Goal: Task Accomplishment & Management: Use online tool/utility

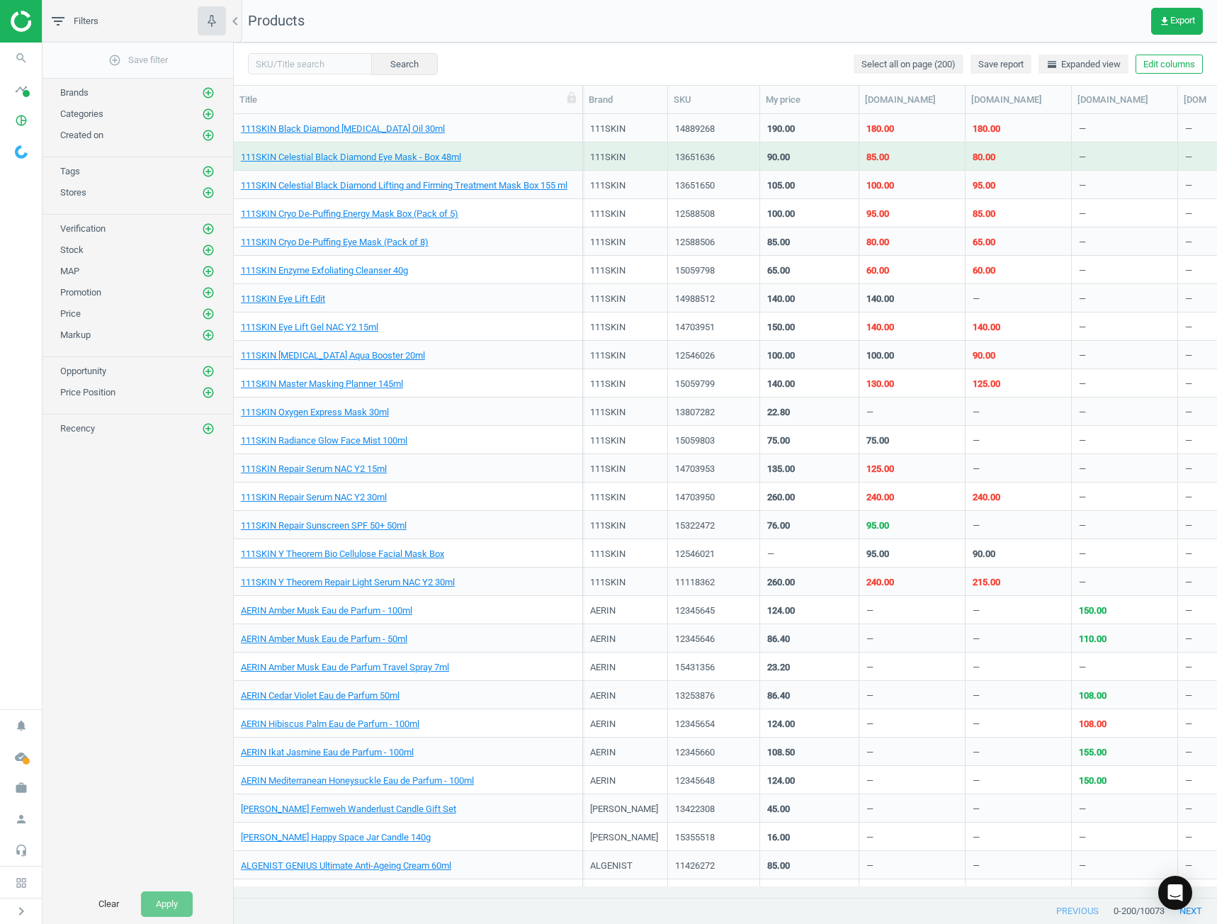
scroll to position [762, 973]
click at [18, 907] on icon "chevron_right" at bounding box center [21, 911] width 17 height 17
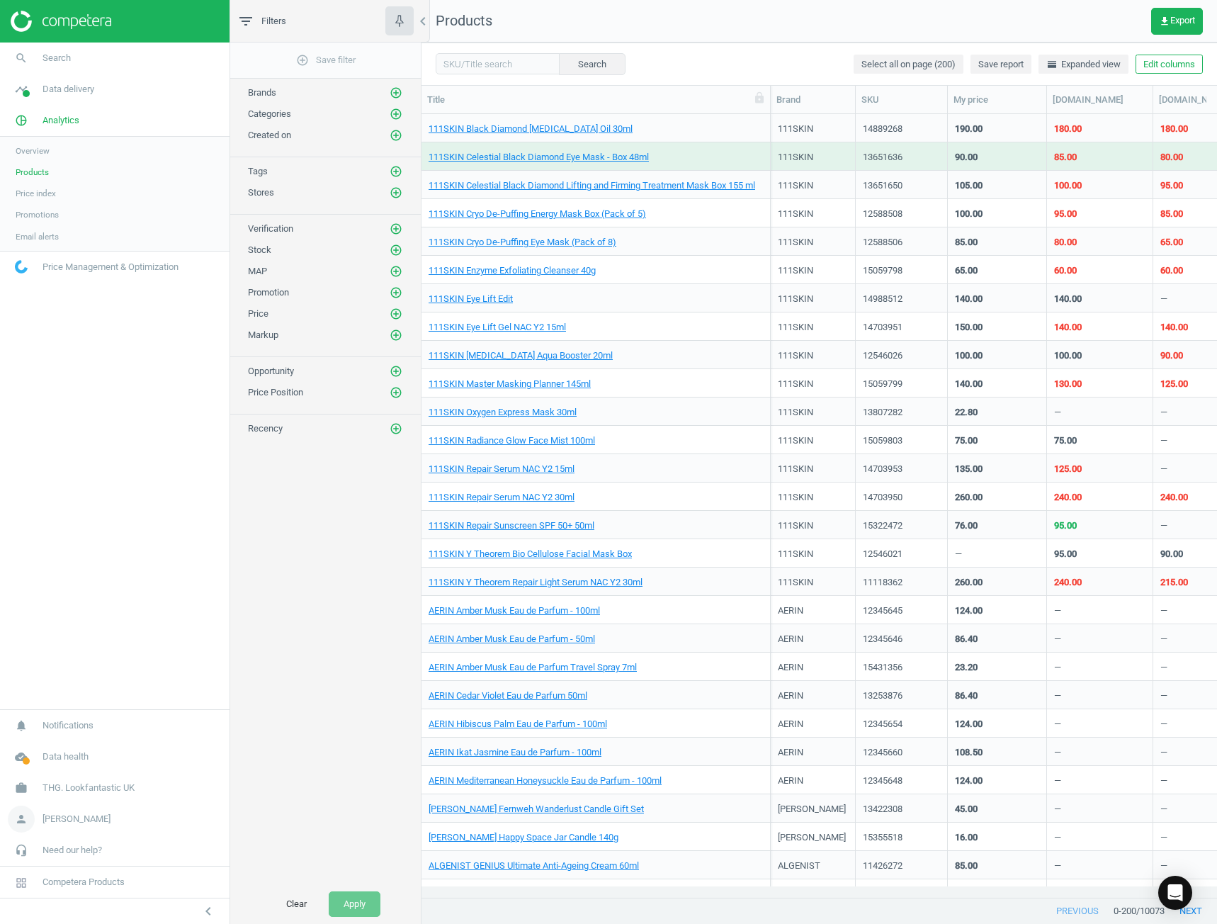
scroll to position [762, 785]
click at [99, 816] on link "person [PERSON_NAME]" at bounding box center [115, 818] width 230 height 31
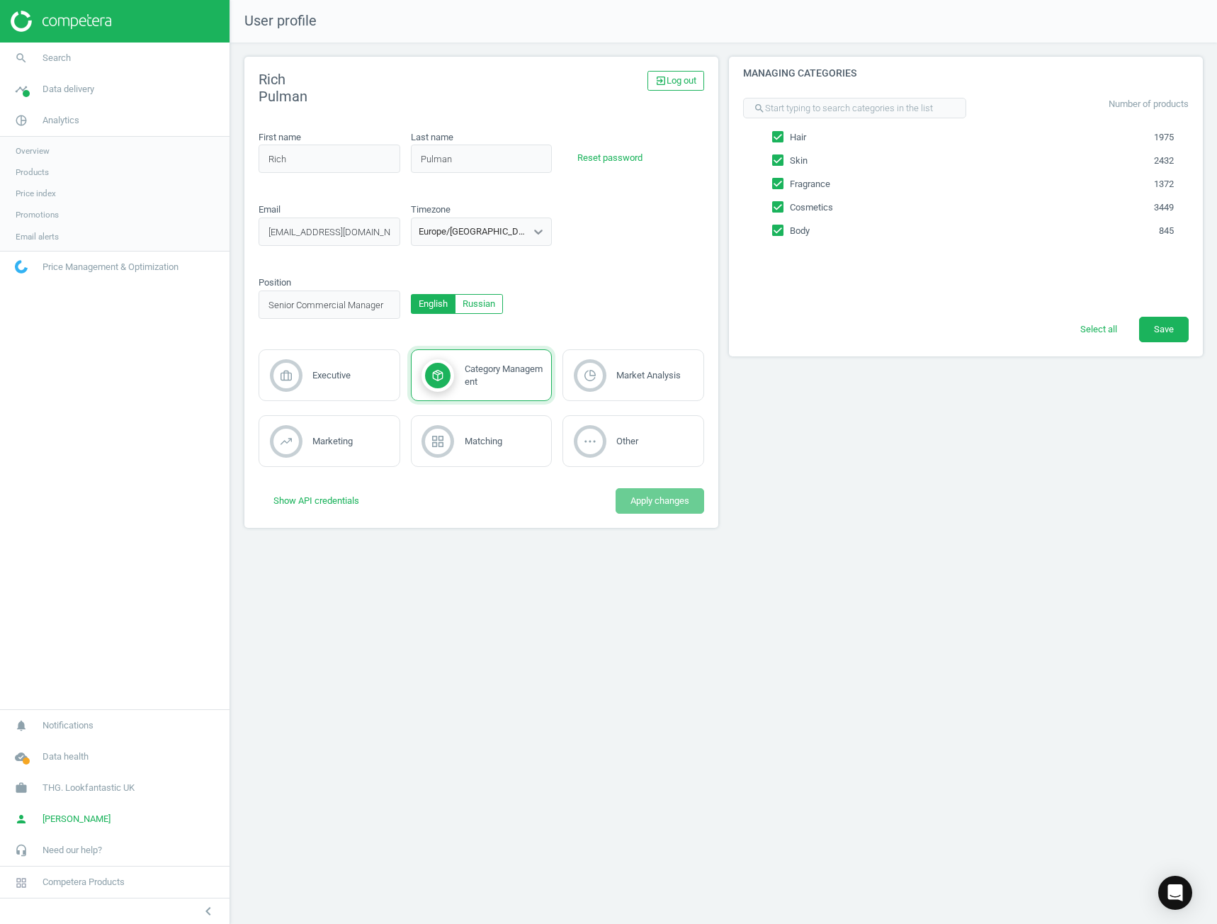
drag, startPoint x: 886, startPoint y: 718, endPoint x: 912, endPoint y: 711, distance: 27.3
click at [886, 718] on div "User profile [PERSON_NAME] exit_to_app Log out First name Rich first_name_inval…" at bounding box center [723, 462] width 987 height 924
click at [950, 600] on div "User profile [PERSON_NAME] exit_to_app Log out First name Rich first_name_inval…" at bounding box center [723, 462] width 987 height 924
click at [1015, 512] on div "Managing categories search Number of products Hair 1975 Skin 2432 Fragrance 137…" at bounding box center [966, 298] width 485 height 482
drag, startPoint x: 853, startPoint y: 657, endPoint x: 842, endPoint y: 632, distance: 27.6
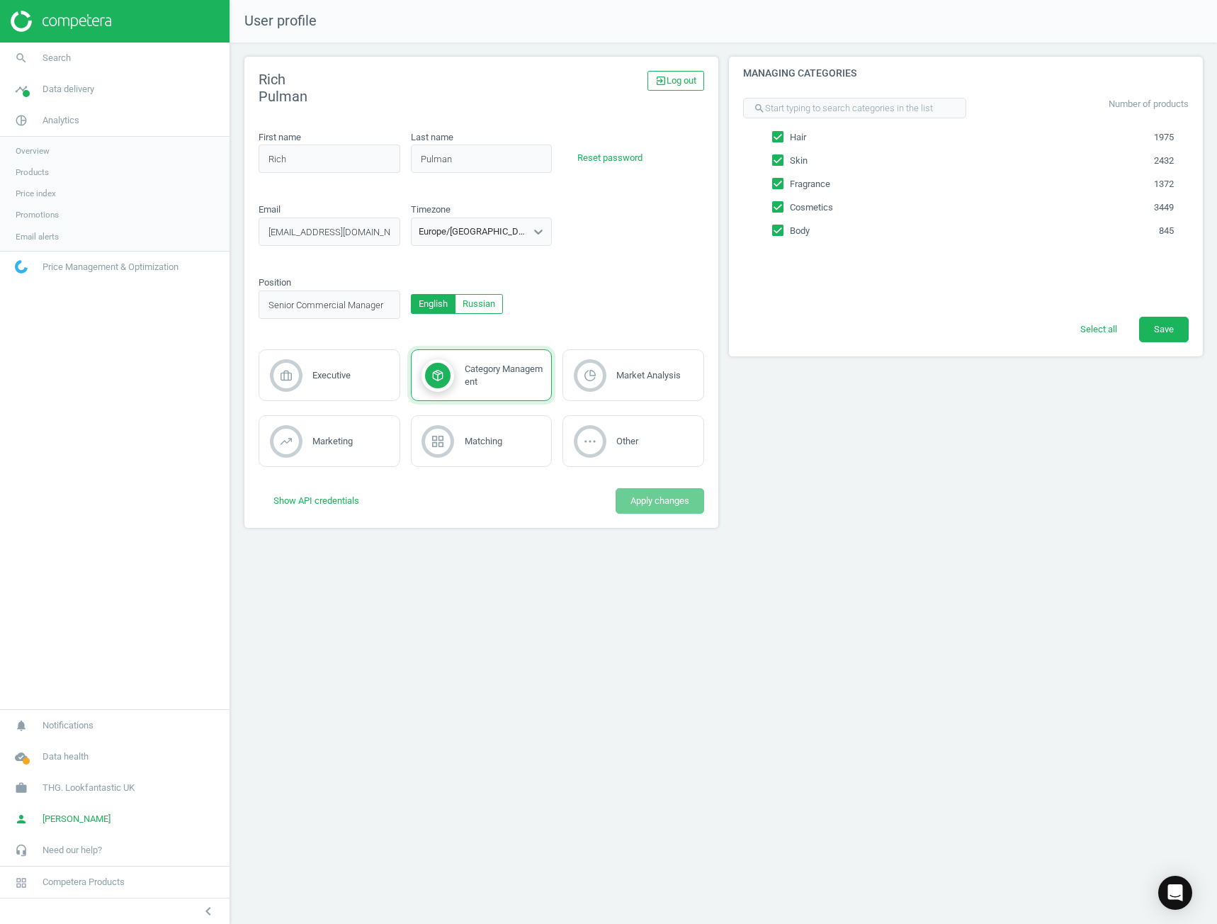
click at [848, 646] on div "User profile [PERSON_NAME] exit_to_app Log out First name Rich first_name_inval…" at bounding box center [723, 462] width 987 height 924
click at [101, 168] on link "Products" at bounding box center [115, 172] width 230 height 21
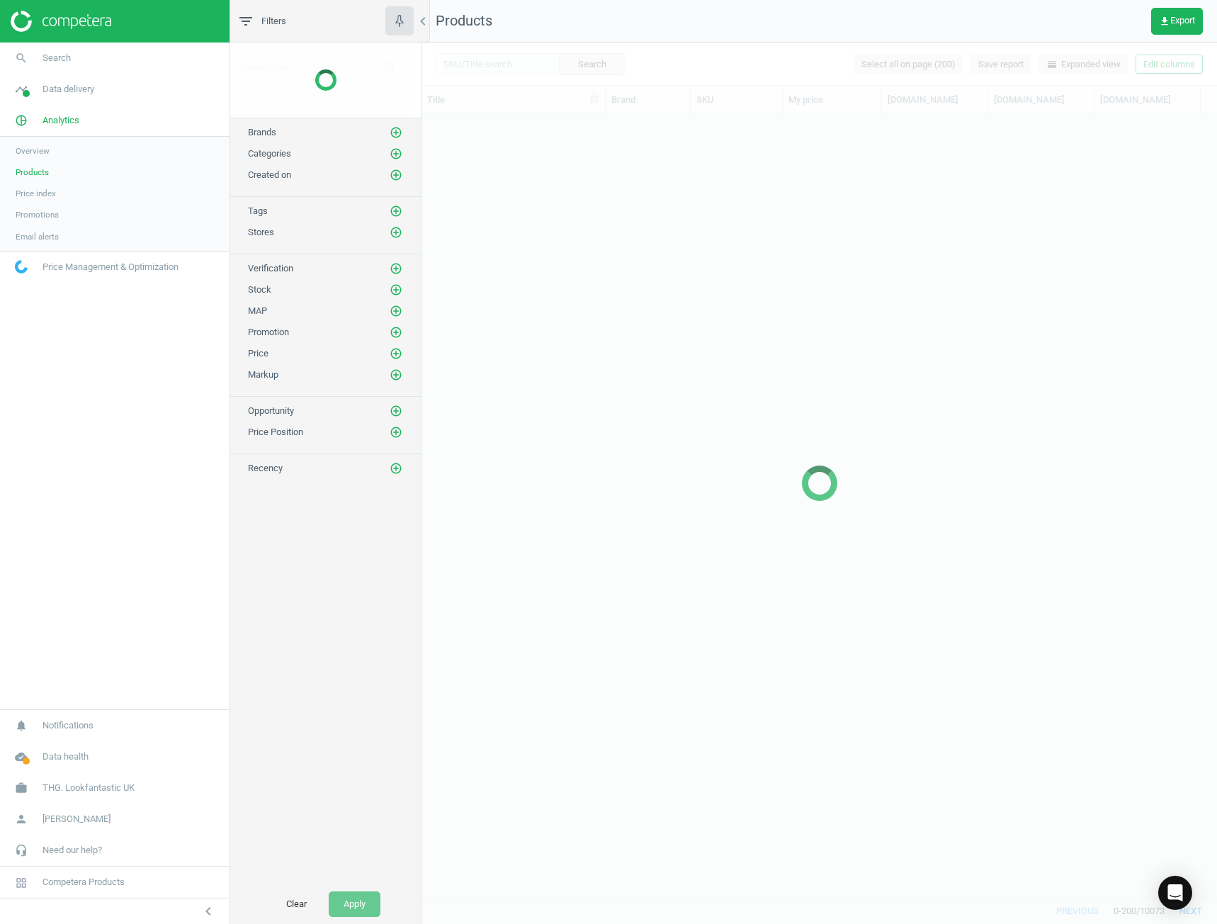
scroll to position [762, 785]
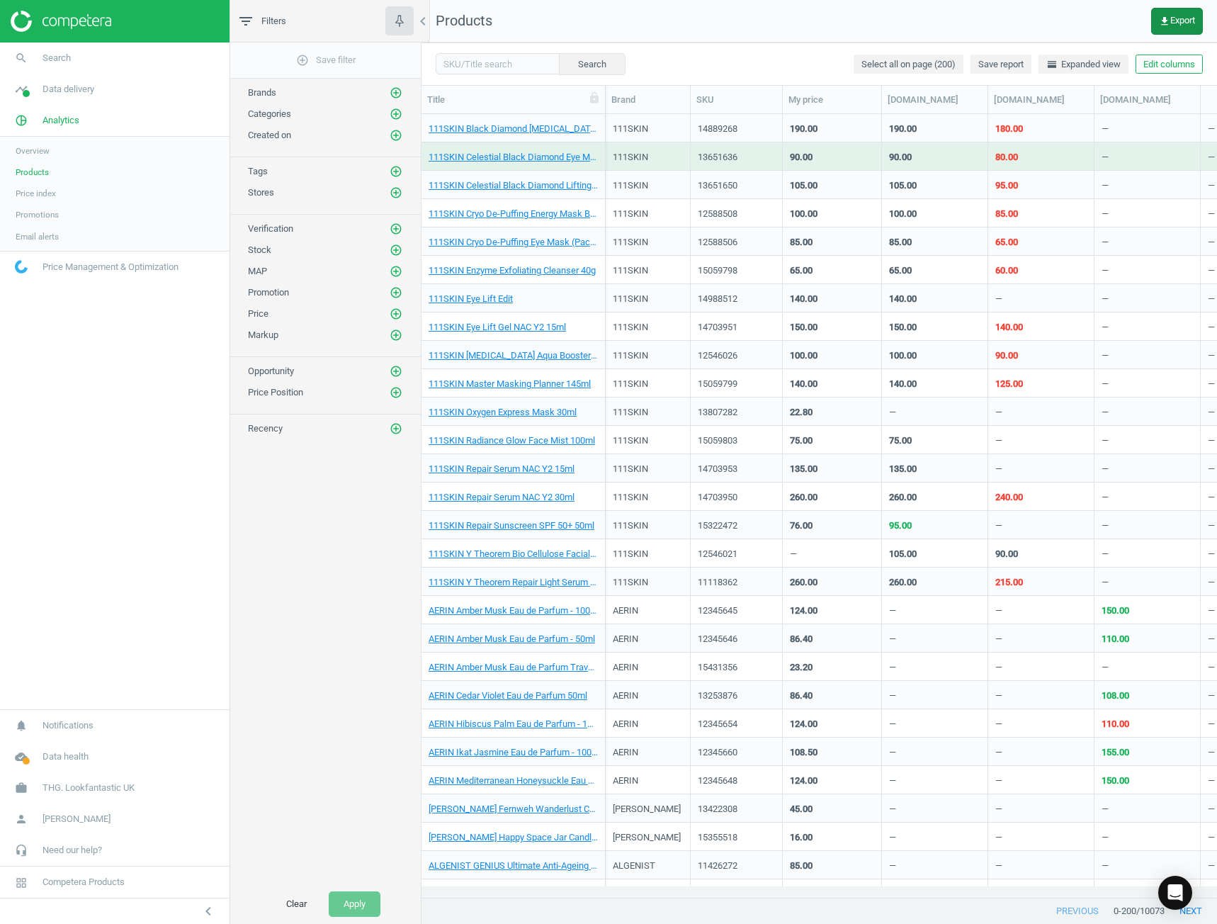
click at [1155, 24] on button "get_app Export" at bounding box center [1177, 21] width 52 height 27
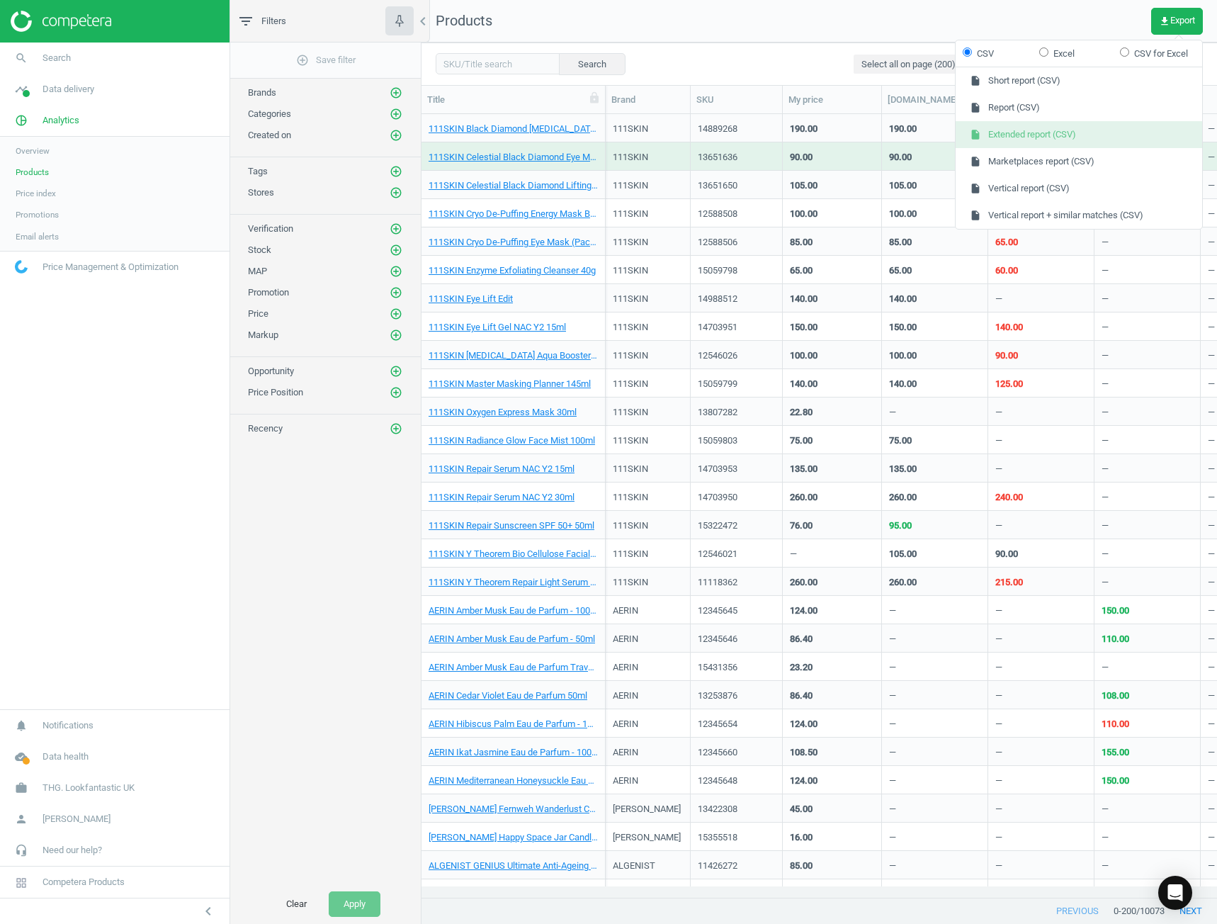
click at [1102, 147] on button "insert_drive_file Extended report (CSV)" at bounding box center [1079, 134] width 247 height 27
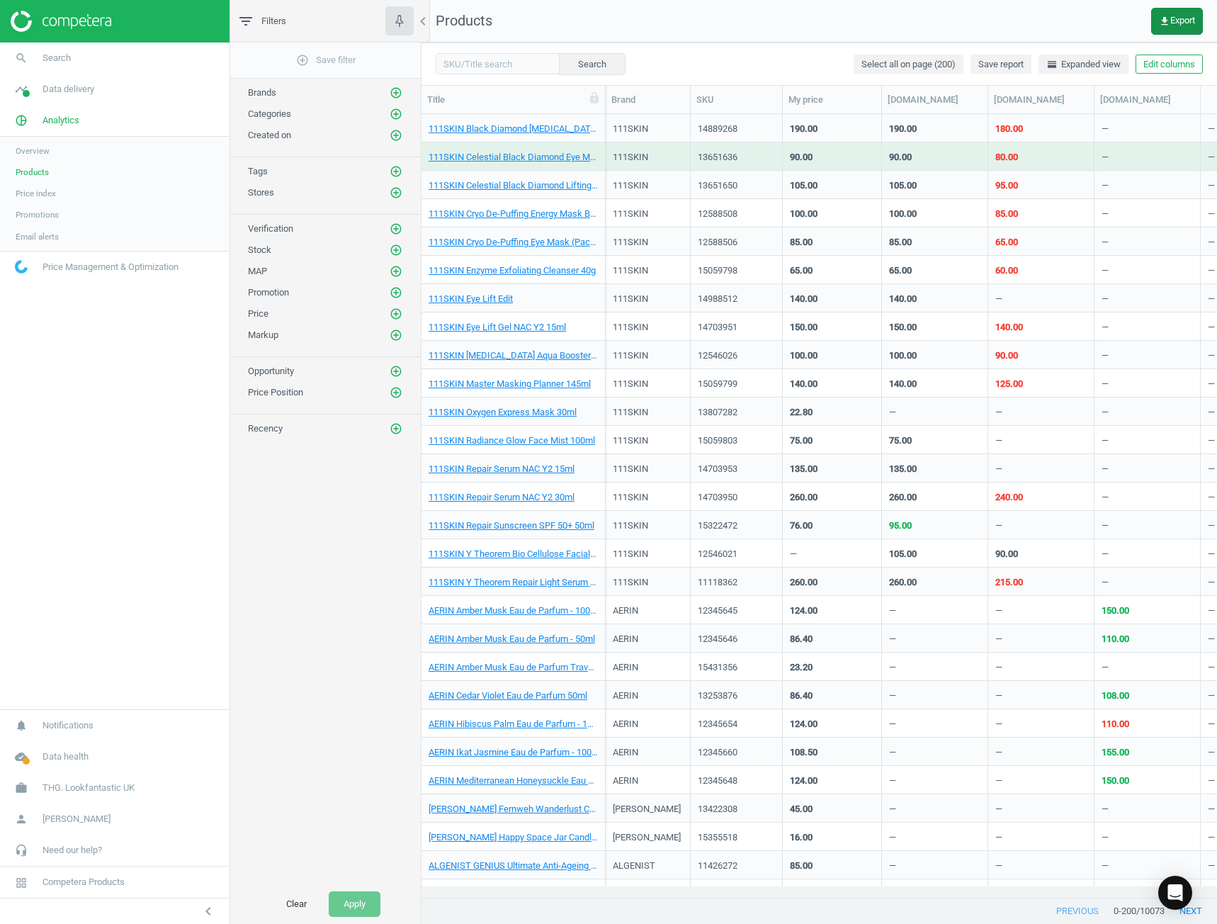
click at [1173, 17] on span "get_app Export" at bounding box center [1177, 21] width 36 height 11
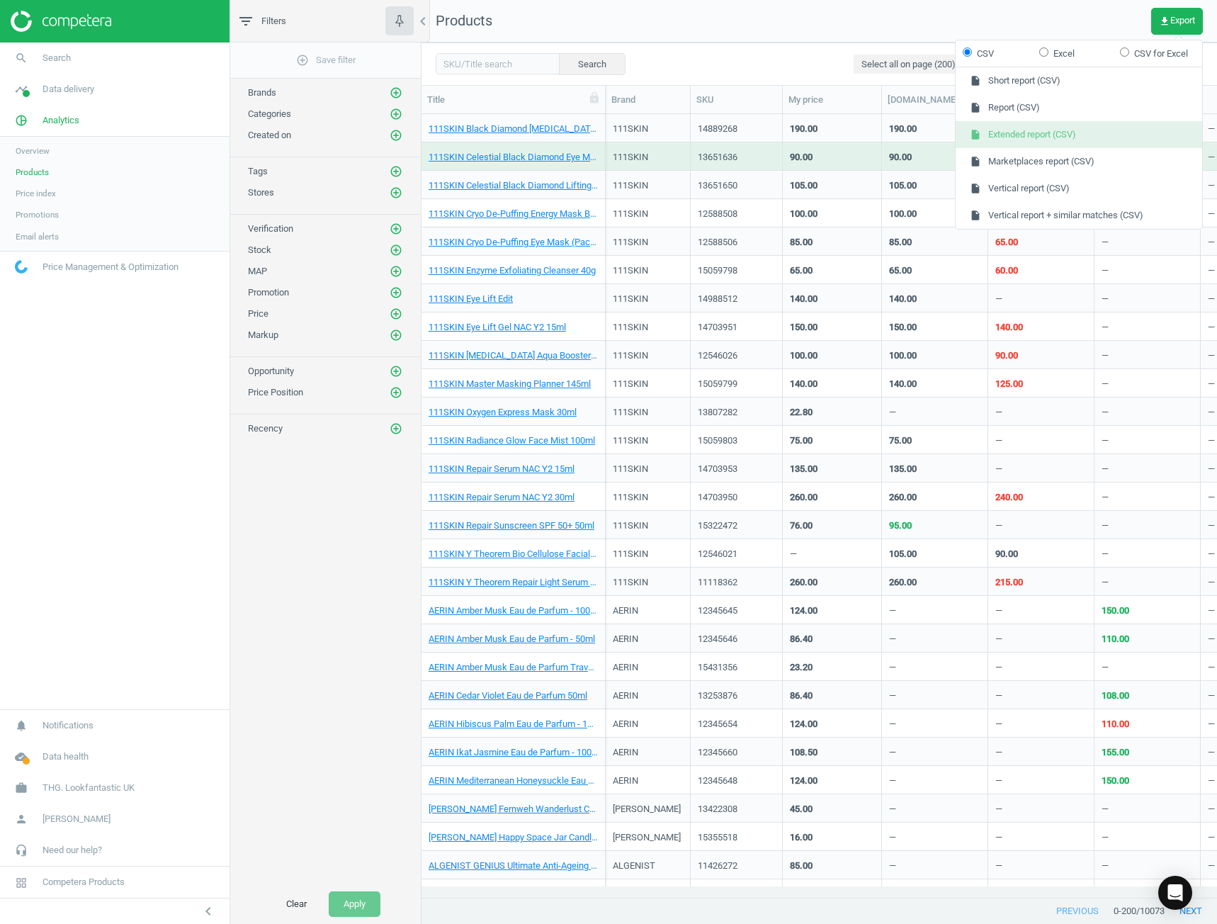
click at [1079, 141] on button "insert_drive_file Extended report (CSV)" at bounding box center [1079, 134] width 247 height 27
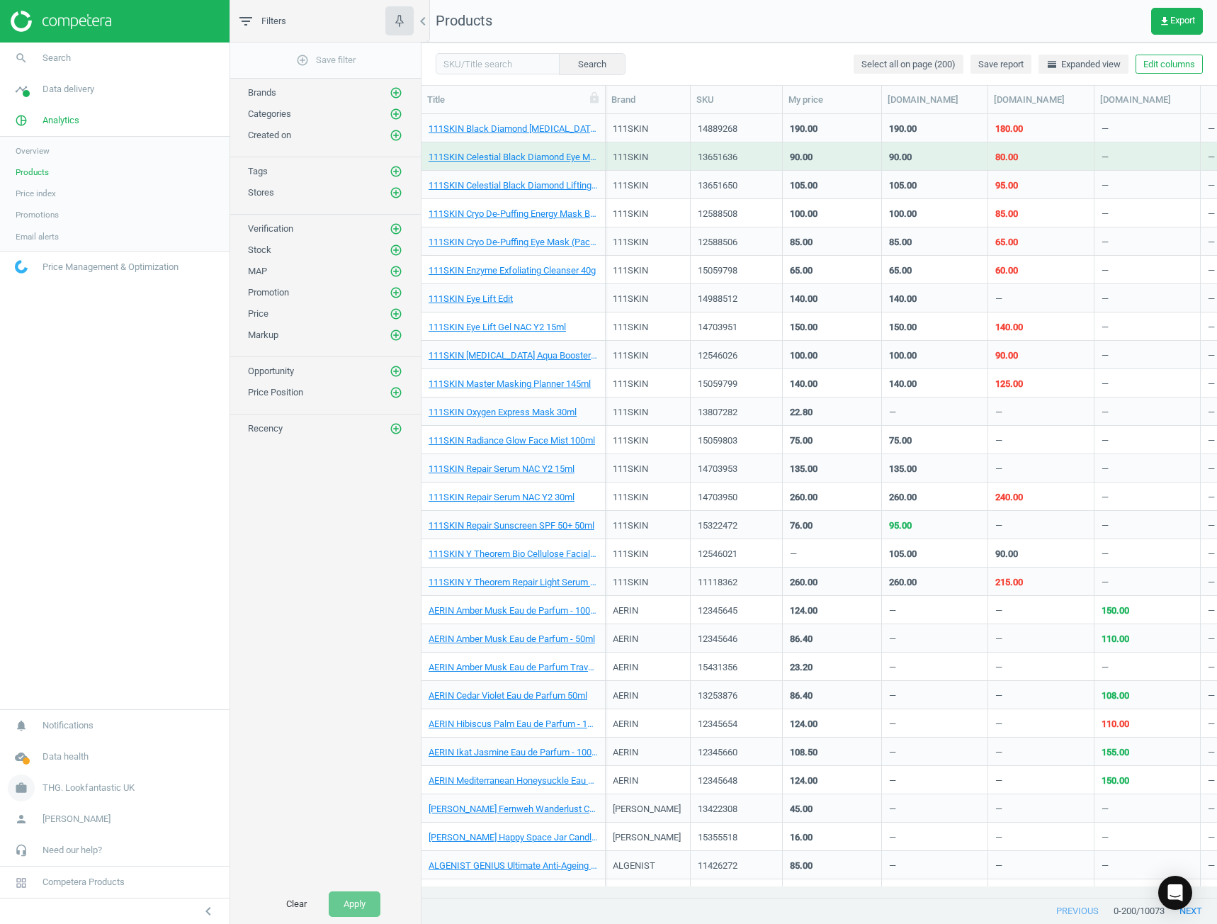
click at [122, 786] on span "THG. Lookfantastic UK" at bounding box center [89, 787] width 92 height 13
click at [68, 747] on span "Switch campaign" at bounding box center [47, 745] width 63 height 11
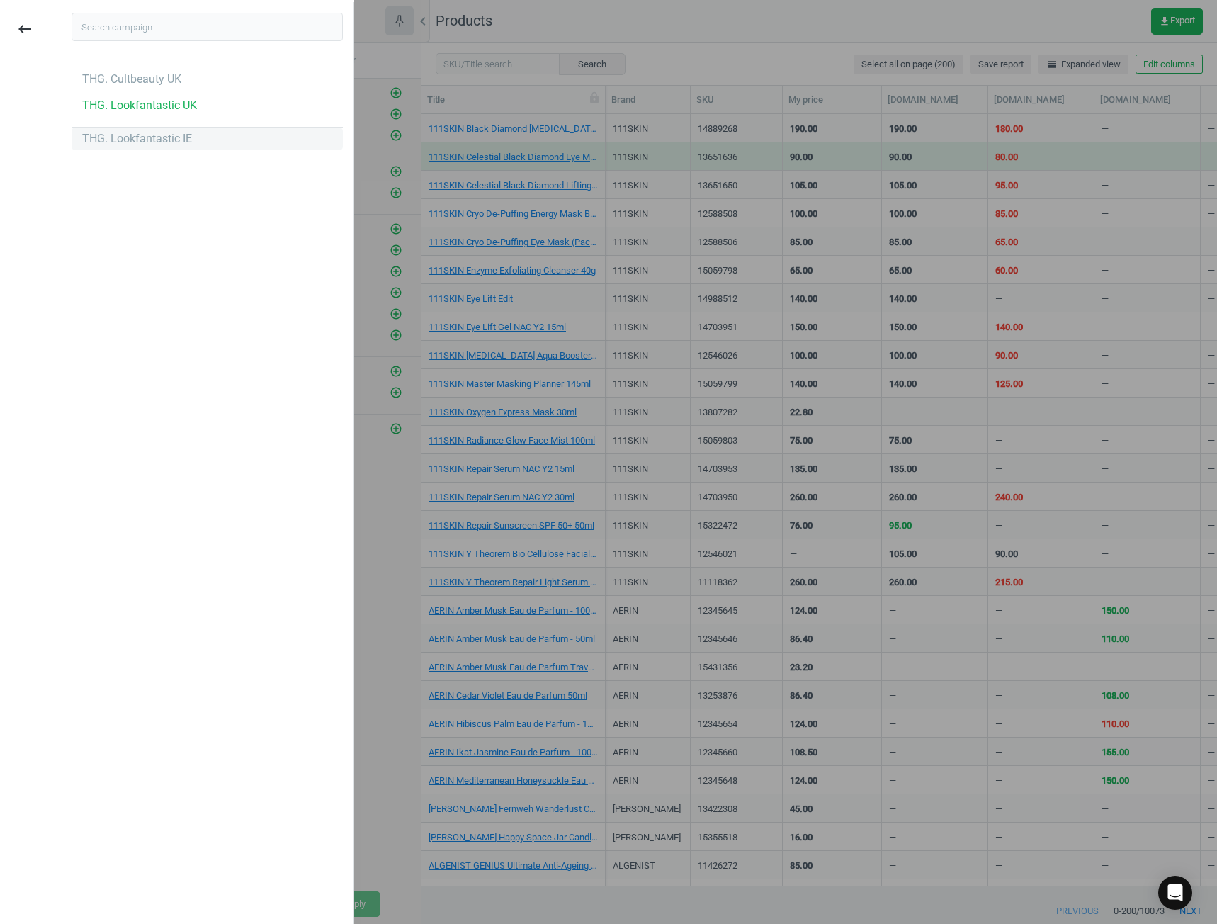
click at [167, 140] on div "THG. Lookfantastic IE" at bounding box center [137, 139] width 110 height 16
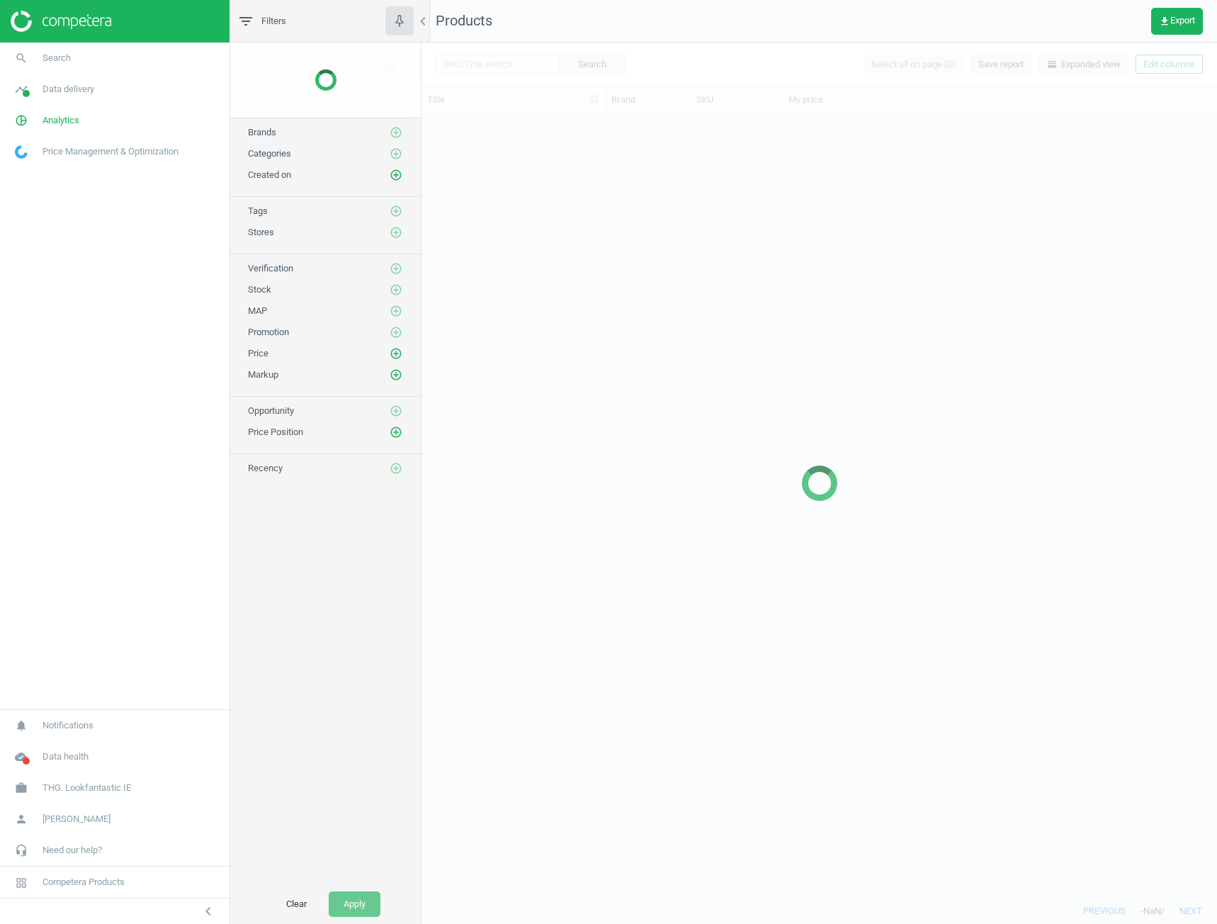
scroll to position [772, 785]
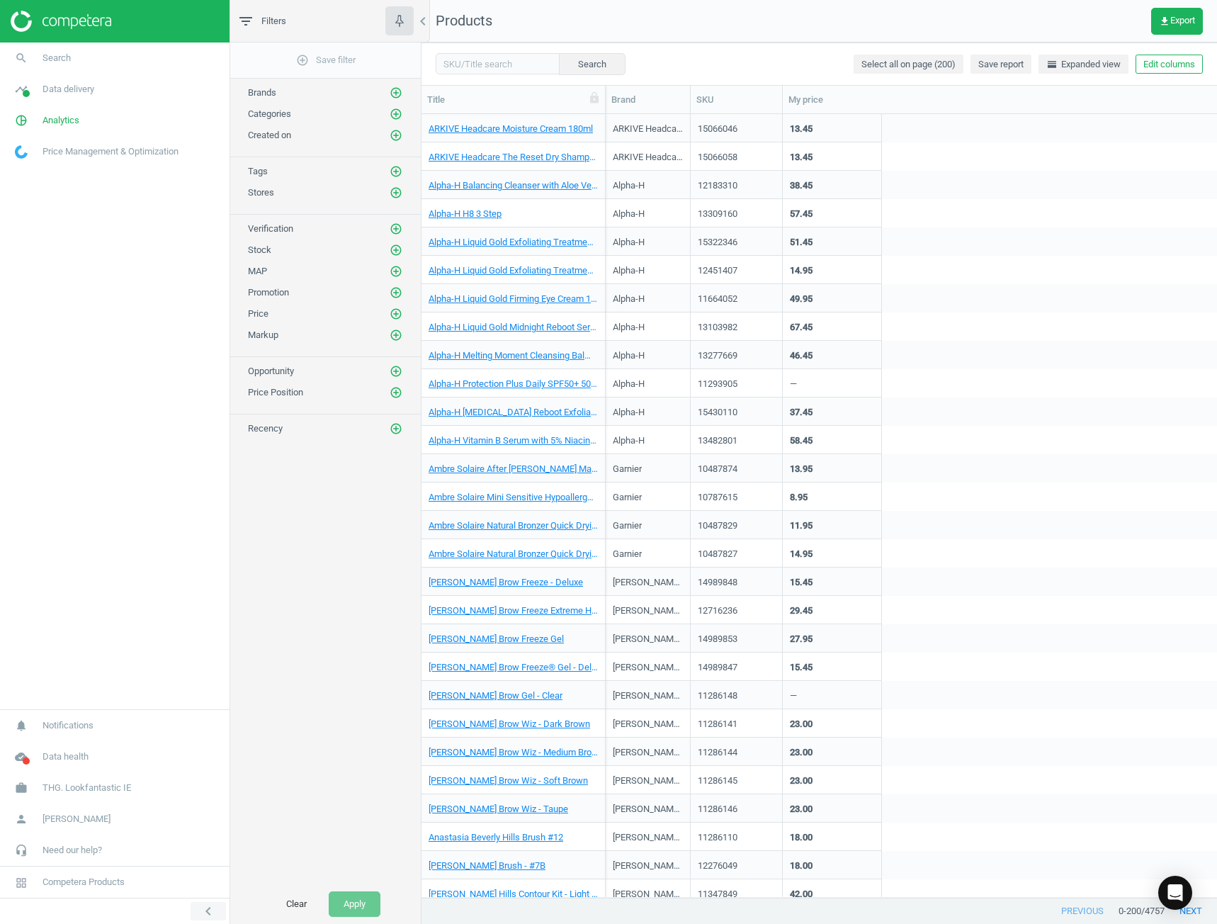
click at [217, 912] on button "chevron_left" at bounding box center [208, 911] width 35 height 18
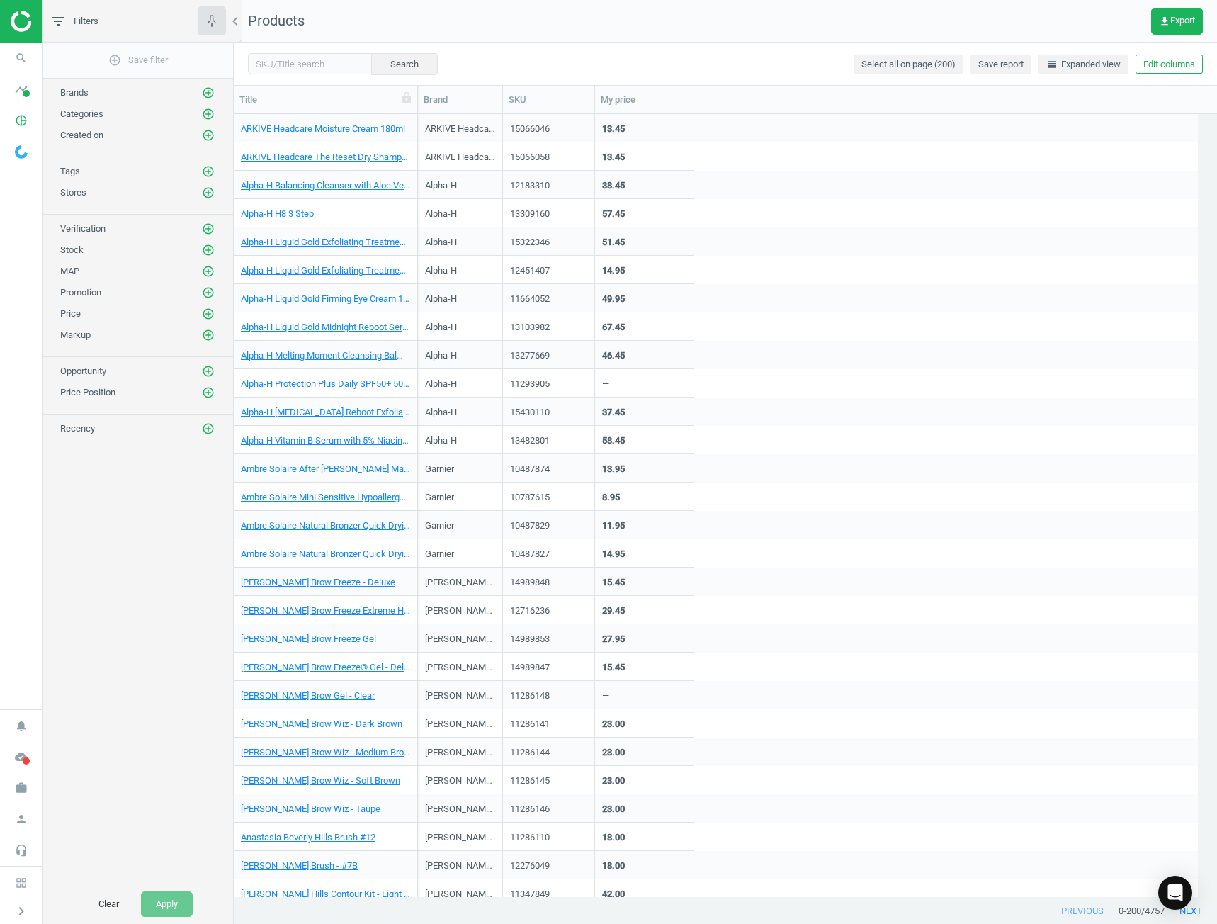
scroll to position [772, 973]
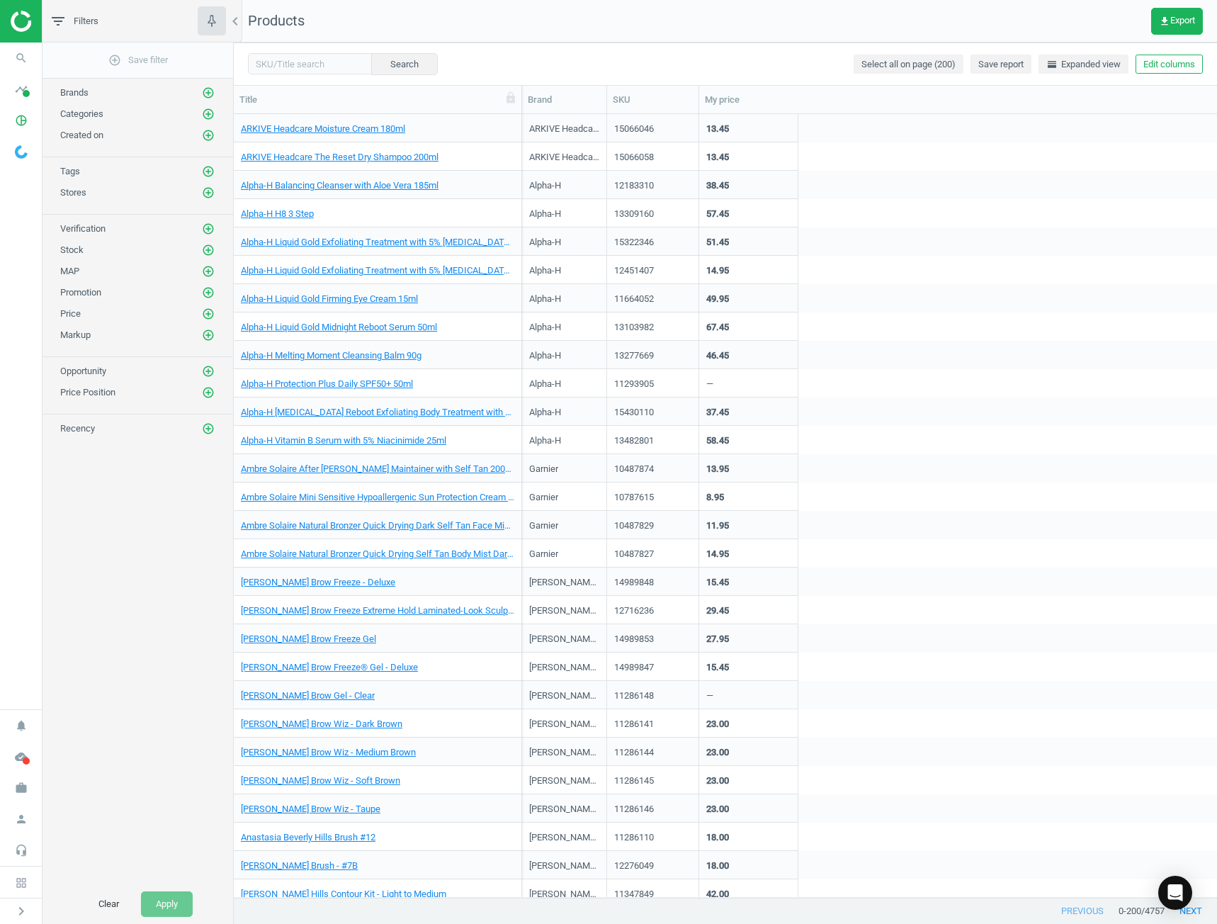
drag, startPoint x: 416, startPoint y: 96, endPoint x: 535, endPoint y: 127, distance: 122.9
click at [535, 127] on div "Title Brand SKU My price ARKIVE Headcare Moisture Cream 180ml ARKIVE Headcare 1…" at bounding box center [725, 492] width 983 height 813
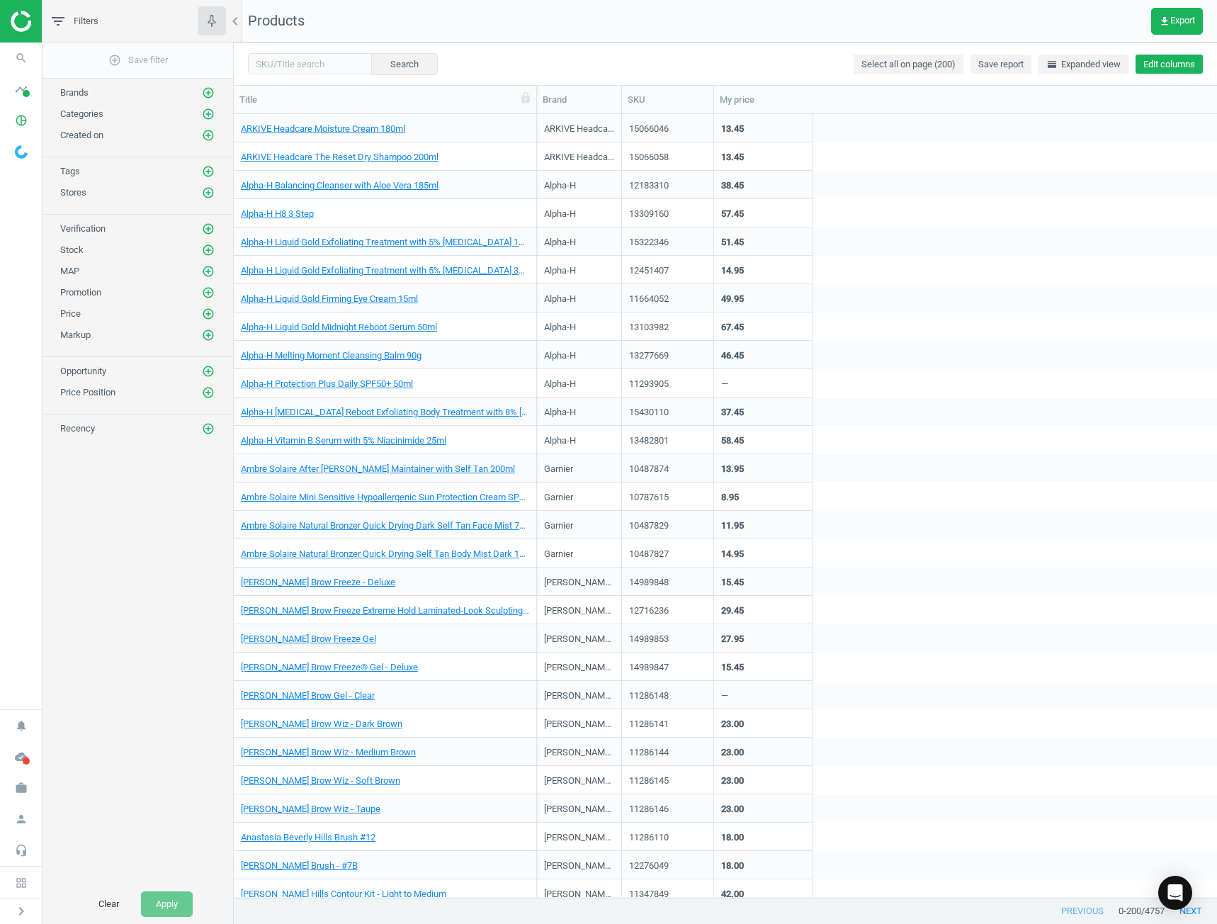
click at [1163, 62] on button "Edit columns" at bounding box center [1169, 65] width 67 height 20
click at [1069, 328] on div "Competitors" at bounding box center [1057, 334] width 49 height 13
click at [770, 282] on input "checkbox" at bounding box center [773, 281] width 9 height 9
checkbox input "true"
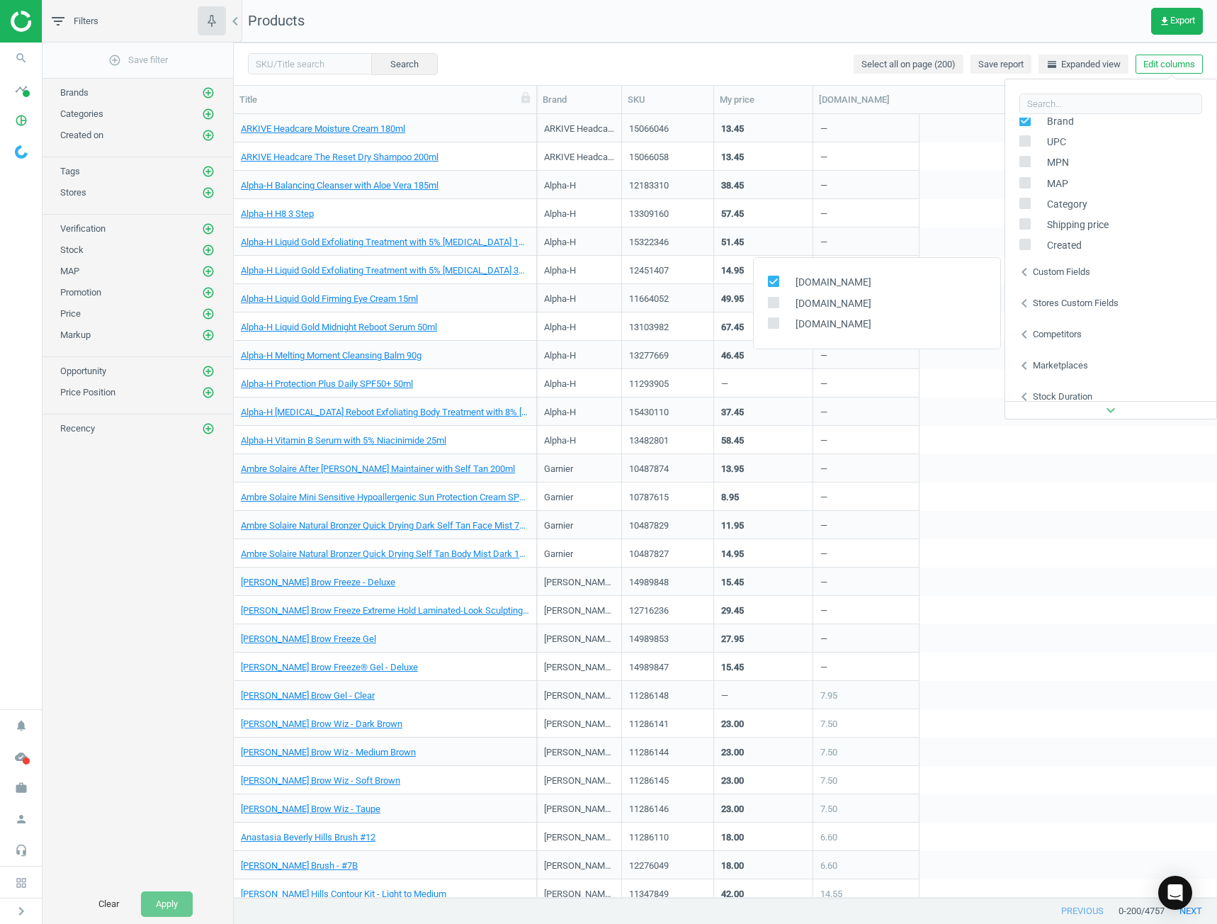
click at [769, 302] on input "checkbox" at bounding box center [773, 302] width 9 height 9
checkbox input "true"
click at [780, 322] on label at bounding box center [778, 323] width 21 height 13
click at [778, 322] on input "checkbox" at bounding box center [773, 322] width 9 height 9
checkbox input "true"
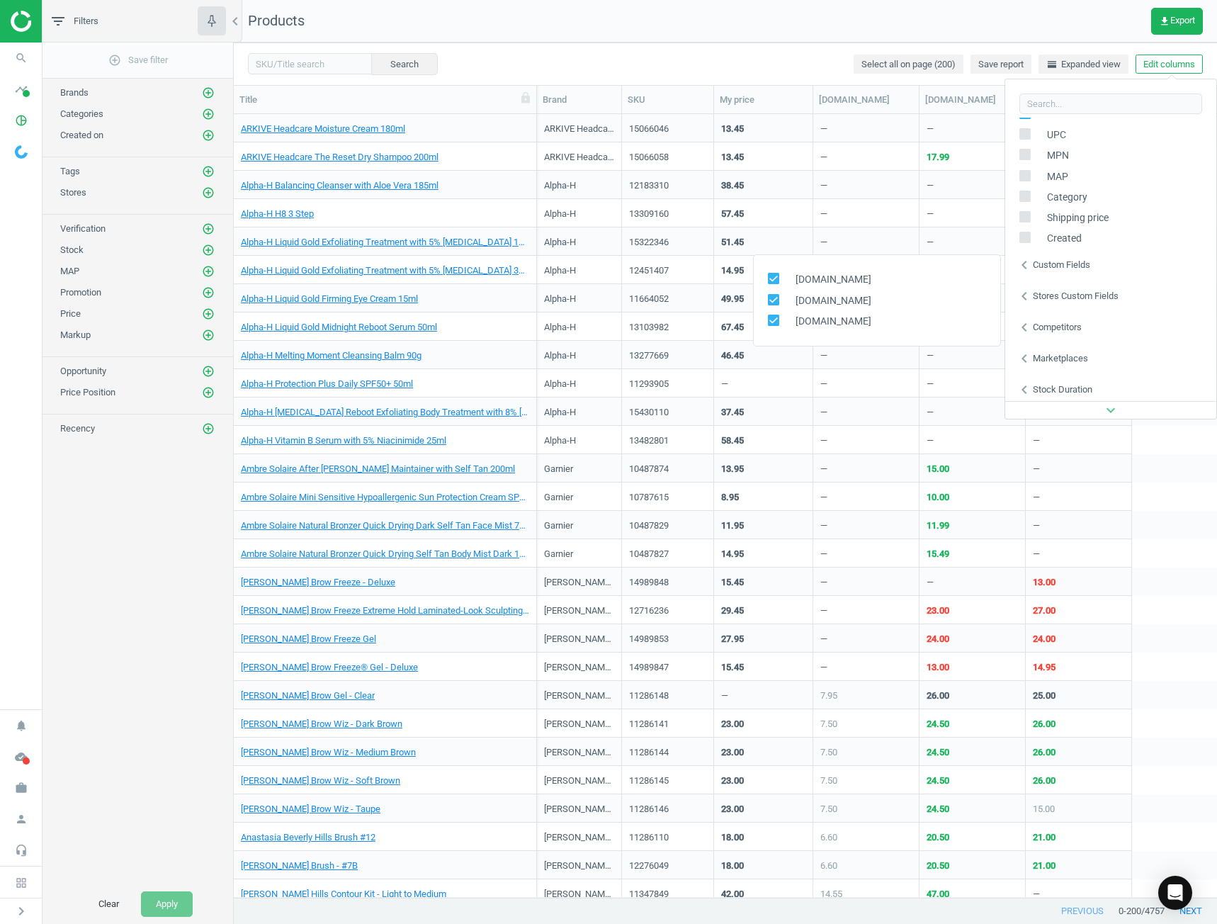
scroll to position [224, 0]
click at [1170, 69] on button "Edit columns" at bounding box center [1169, 65] width 67 height 20
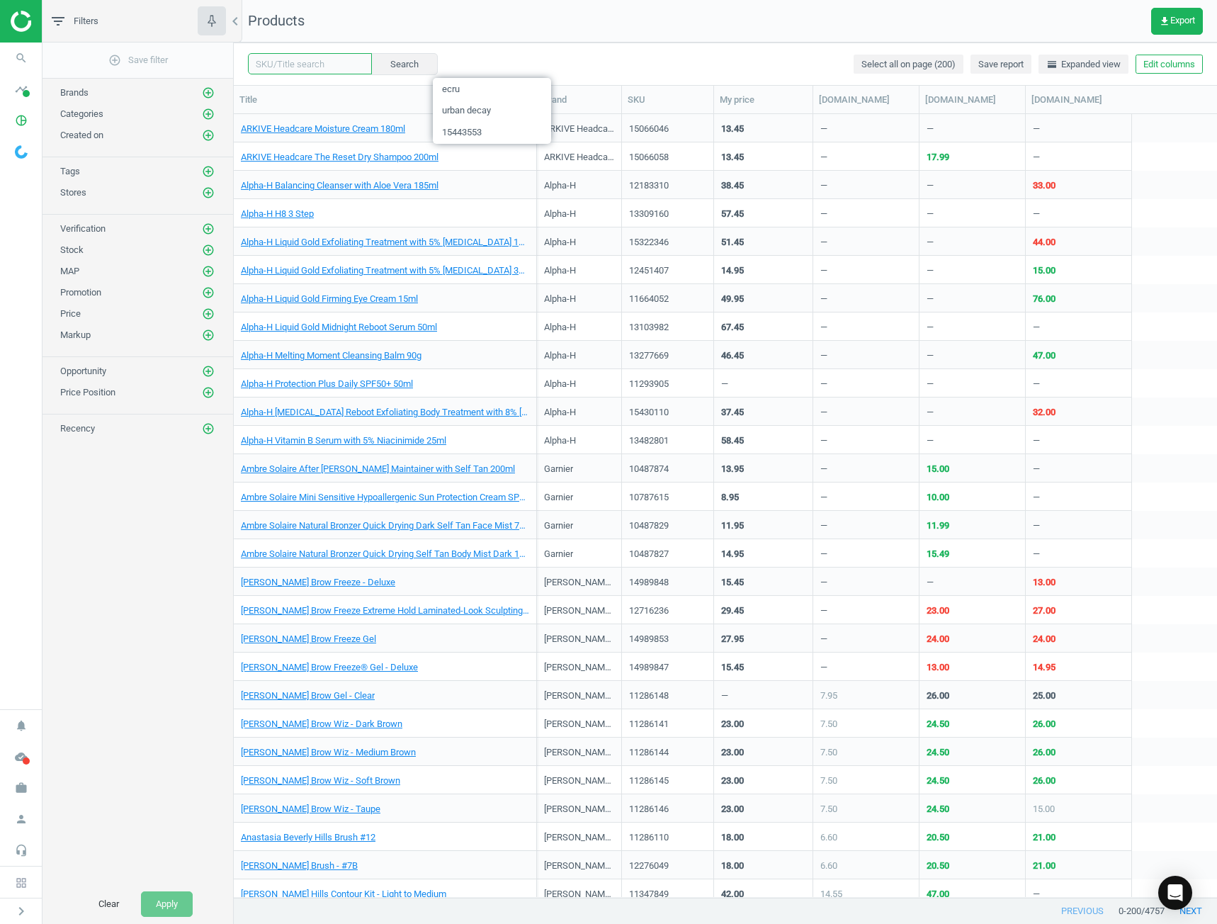
click at [332, 73] on input "text" at bounding box center [310, 63] width 124 height 21
type input "sol de janeiro"
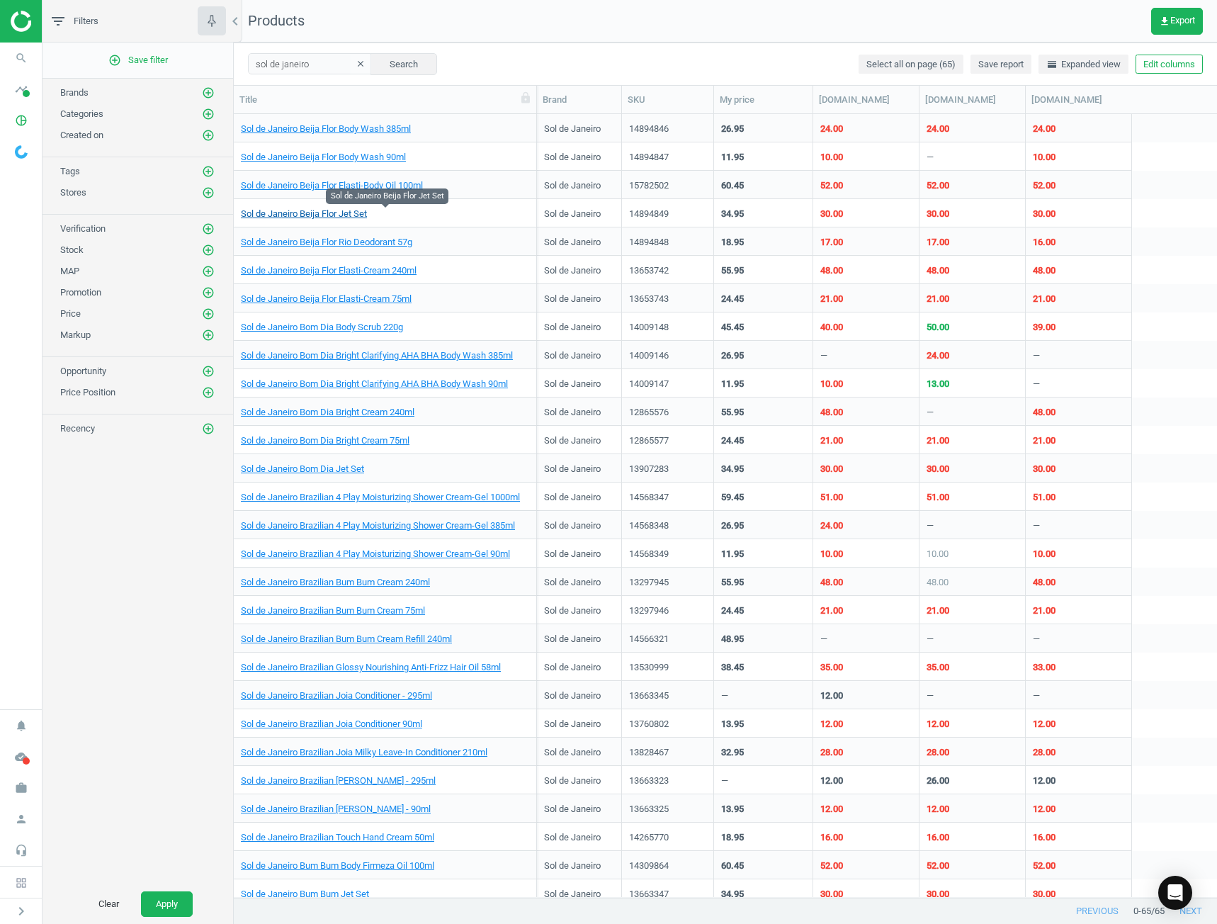
click at [312, 216] on link "Sol de Janeiro Beija Flor Jet Set" at bounding box center [304, 214] width 126 height 13
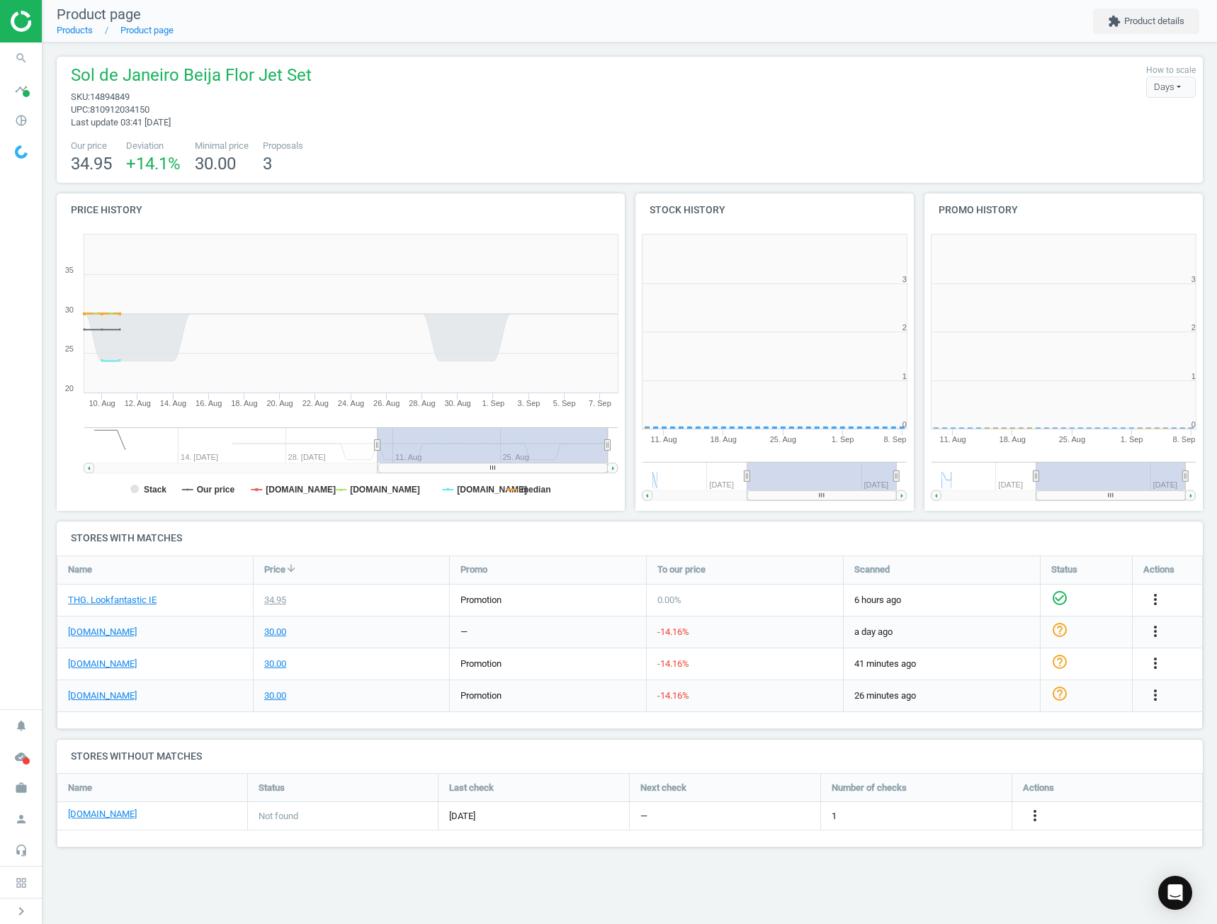
scroll to position [305, 301]
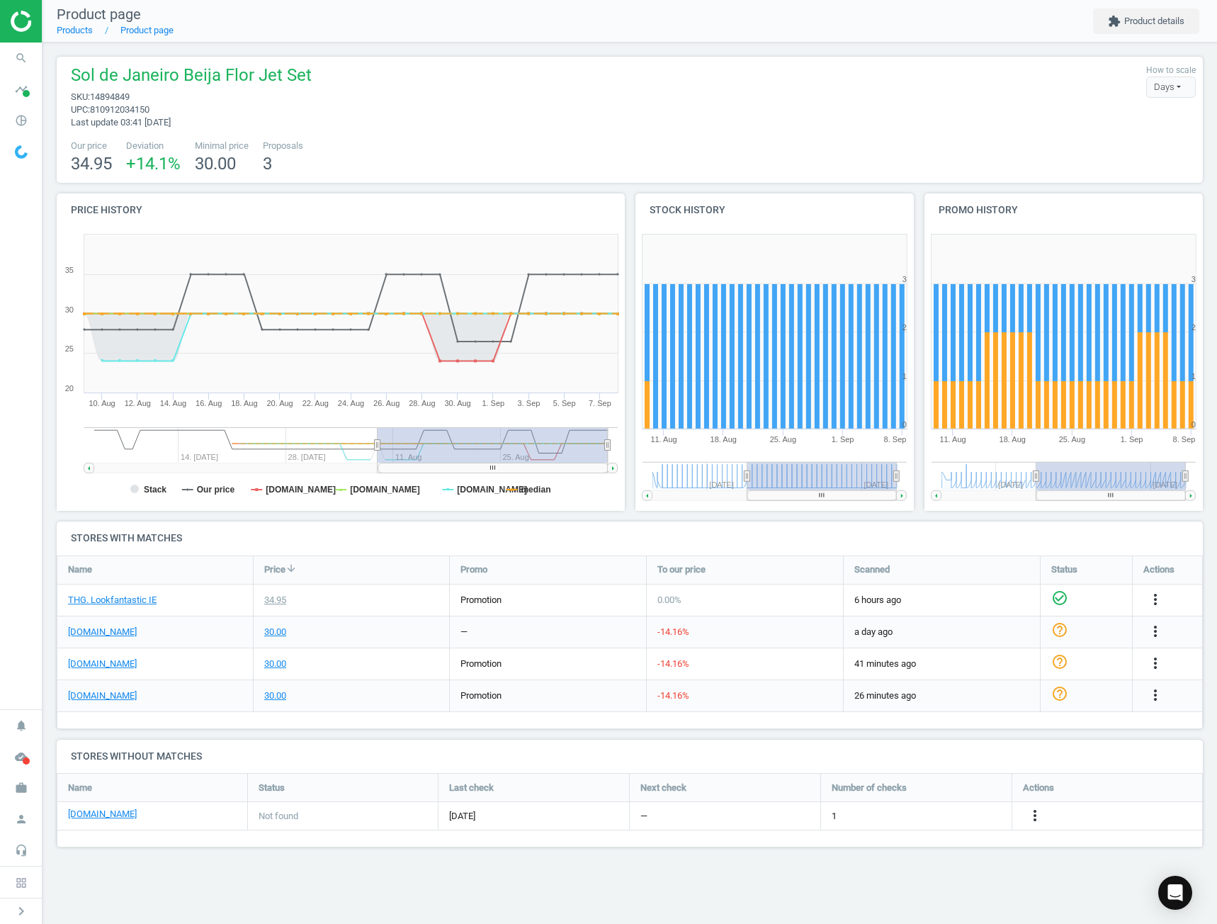
click at [281, 495] on tspan "[DOMAIN_NAME]" at bounding box center [301, 490] width 70 height 10
drag, startPoint x: 346, startPoint y: 492, endPoint x: 441, endPoint y: 492, distance: 95.6
click at [355, 492] on icon "Created with Highstock 6.2.0 Stack Our price spacenk.com brownthomas.com boots.…" at bounding box center [341, 368] width 568 height 283
click at [461, 490] on tspan "boots.ie" at bounding box center [492, 490] width 70 height 10
drag, startPoint x: 390, startPoint y: 487, endPoint x: 479, endPoint y: 482, distance: 88.7
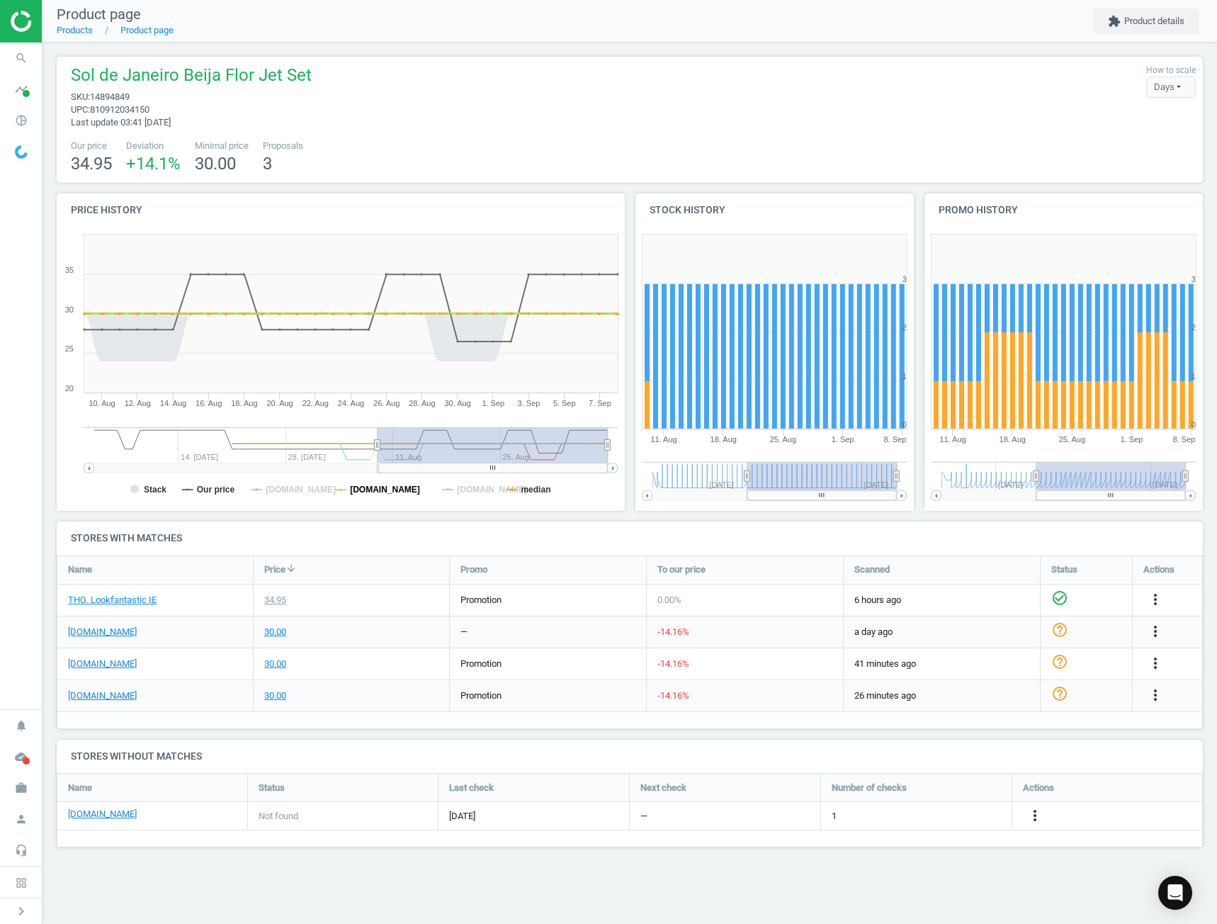
click at [397, 485] on tspan "brownthomas.com" at bounding box center [385, 490] width 70 height 10
click at [525, 492] on tspan "median" at bounding box center [536, 490] width 30 height 10
drag, startPoint x: 459, startPoint y: 492, endPoint x: 364, endPoint y: 492, distance: 94.9
click at [454, 492] on icon "Created with Highstock 6.2.0 Stack Our price spacenk.com brownthomas.com boots.…" at bounding box center [341, 368] width 568 height 283
click at [353, 495] on tspan "brownthomas.com" at bounding box center [385, 490] width 70 height 10
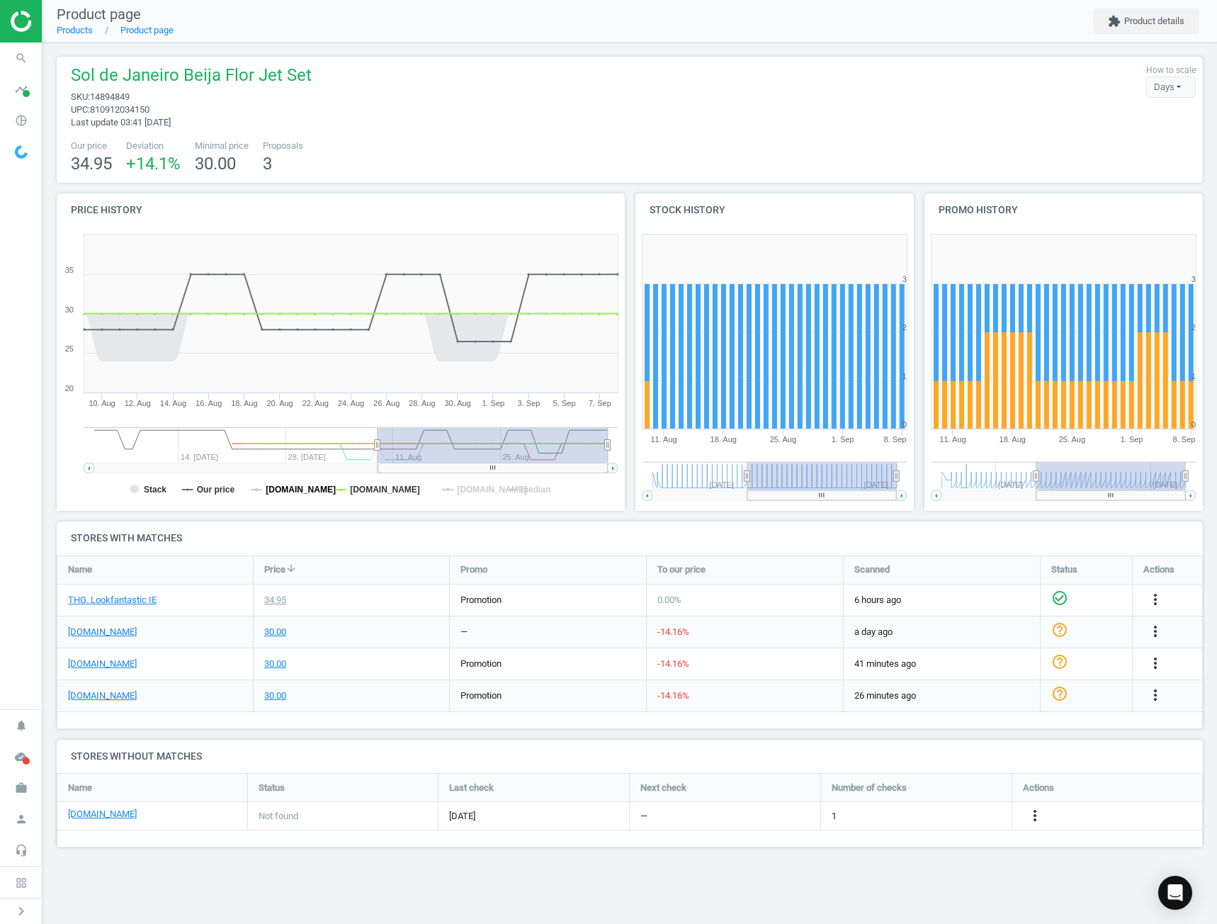
click at [309, 491] on tspan "[DOMAIN_NAME]" at bounding box center [301, 490] width 70 height 10
click at [465, 487] on tspan "boots.ie" at bounding box center [492, 490] width 70 height 10
click at [275, 631] on div "30.00" at bounding box center [275, 632] width 22 height 13
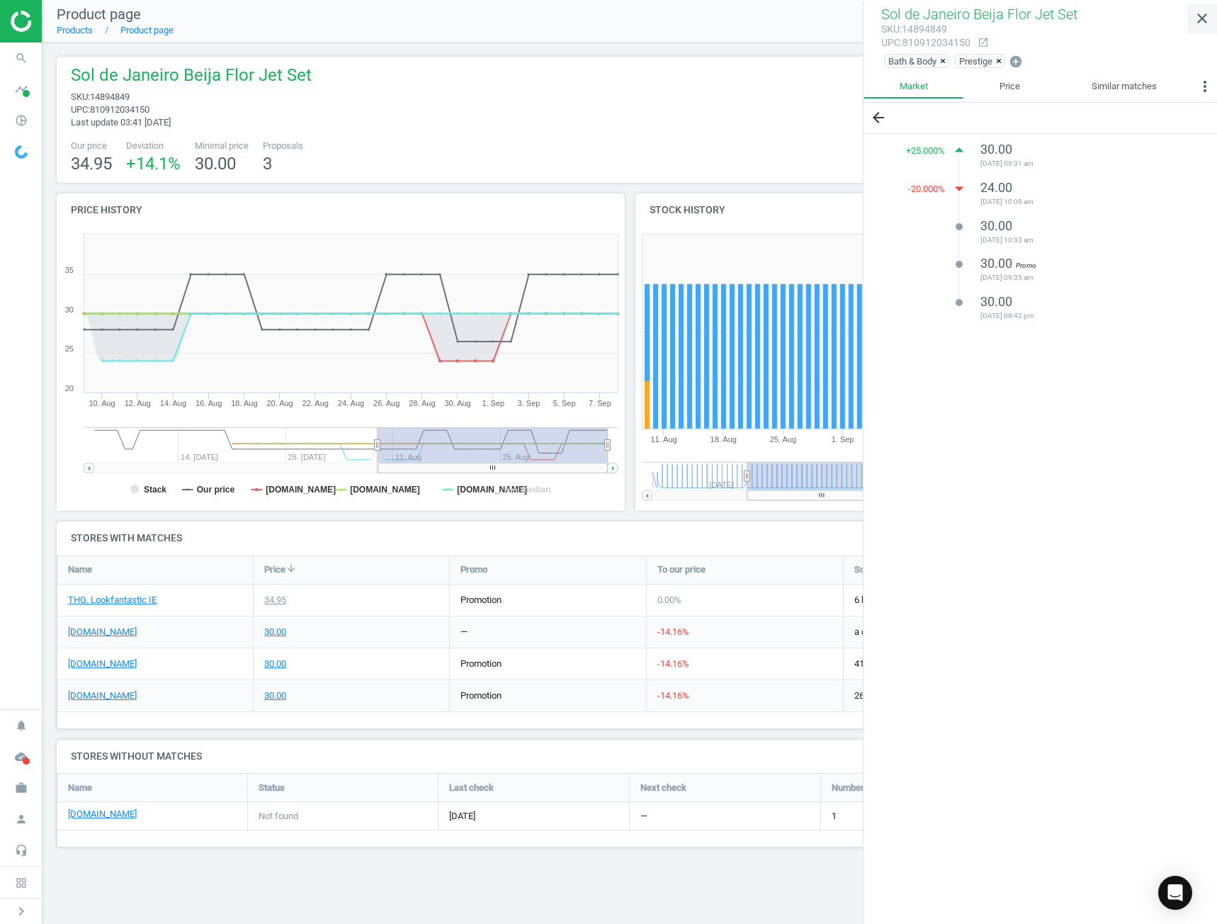
click at [1200, 23] on icon "close" at bounding box center [1202, 18] width 17 height 17
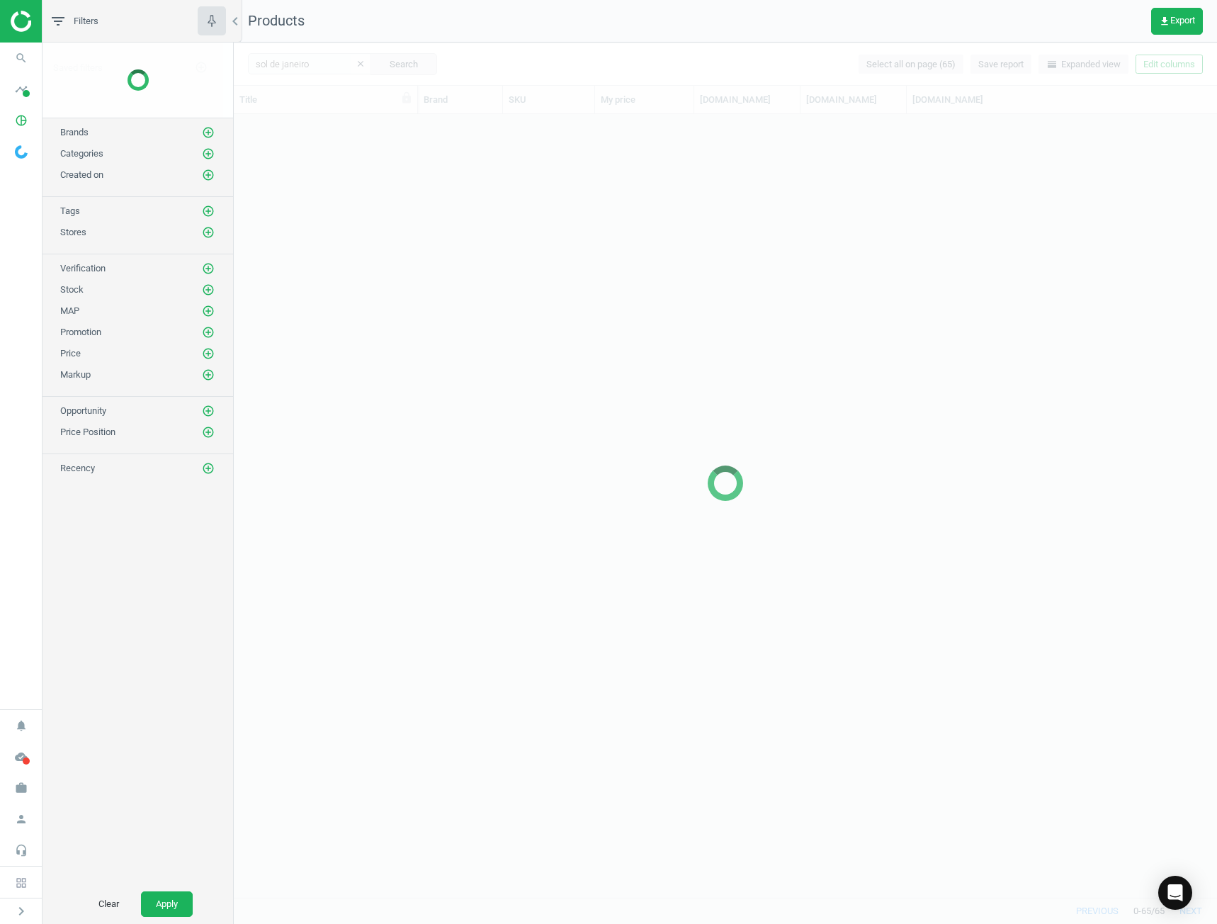
scroll to position [772, 973]
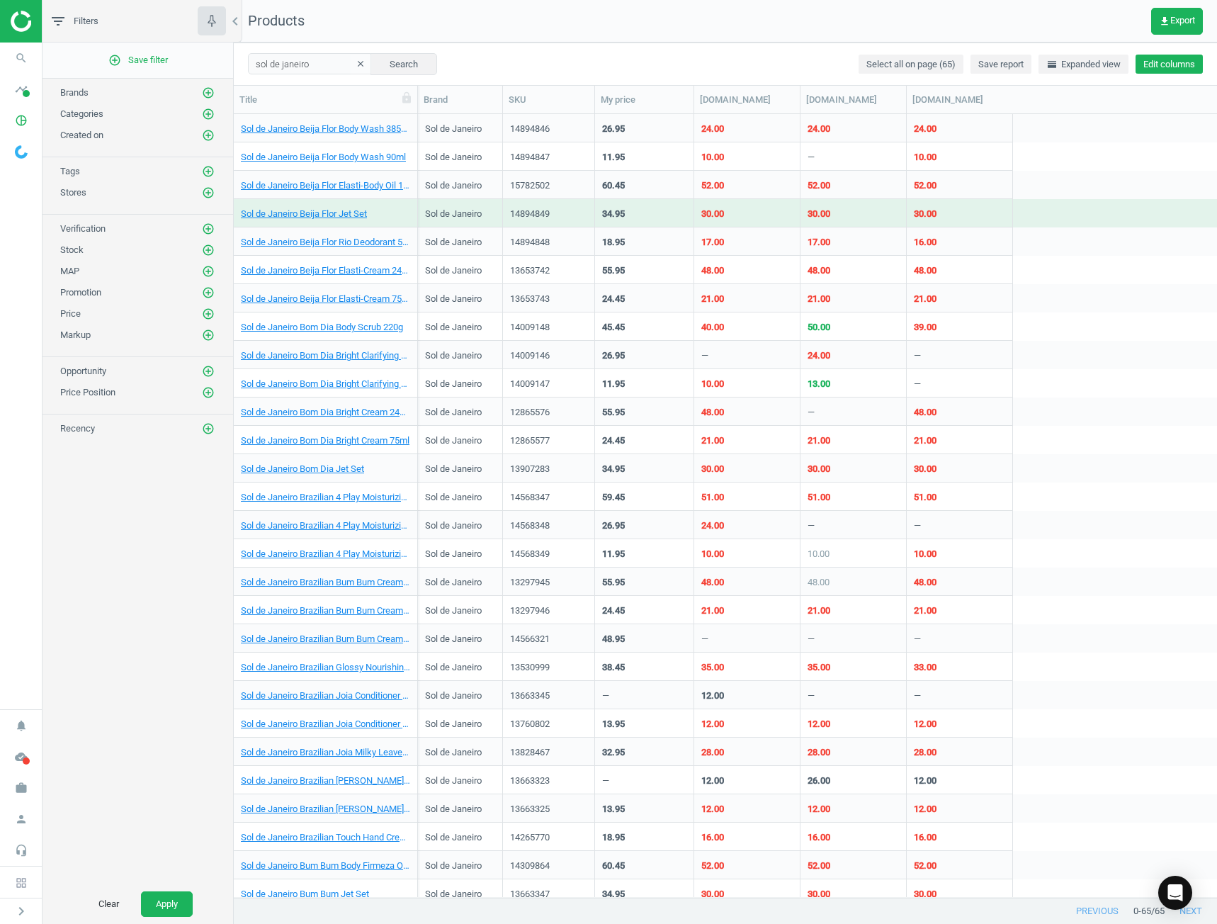
click at [1157, 68] on button "Edit columns" at bounding box center [1169, 65] width 67 height 20
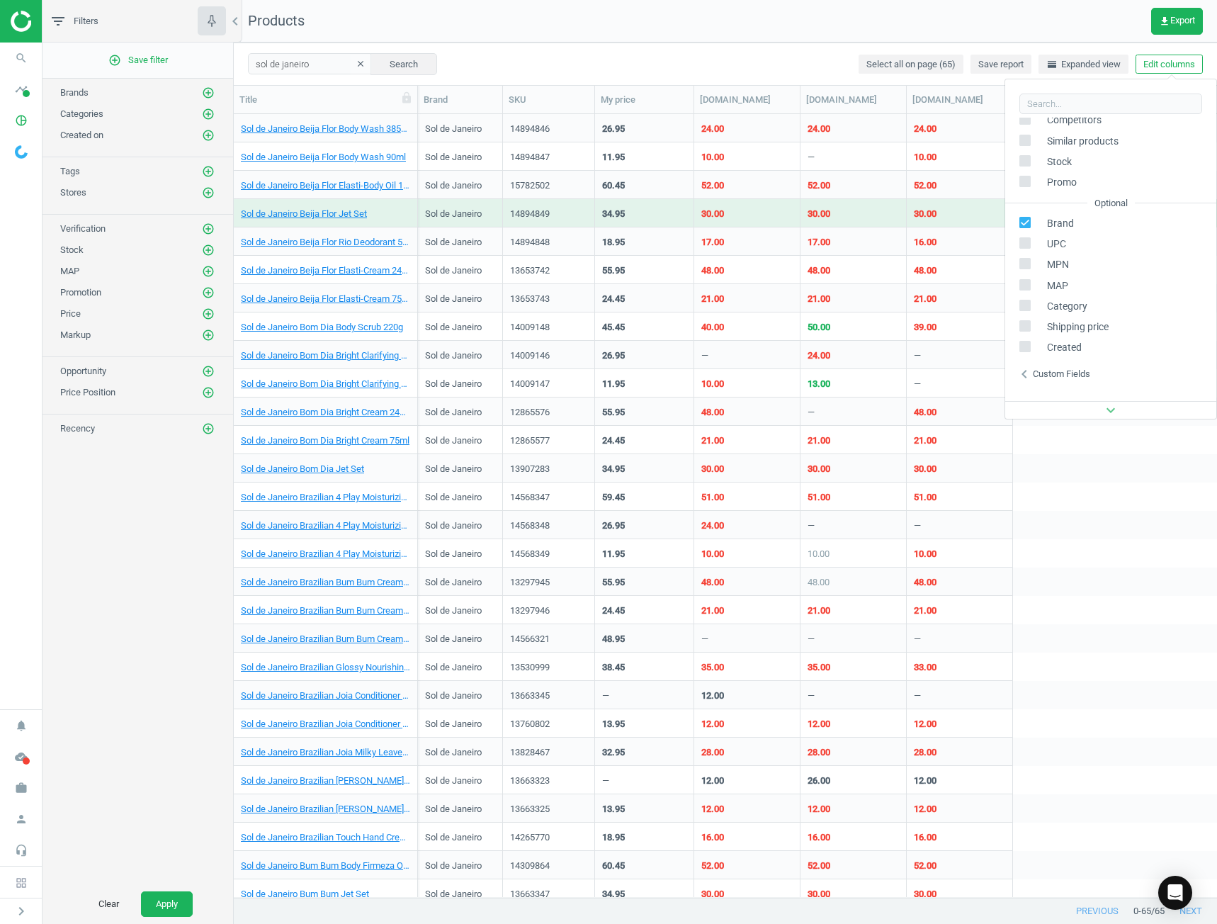
scroll to position [224, 0]
click at [1064, 318] on div "Competitors" at bounding box center [1057, 323] width 49 height 13
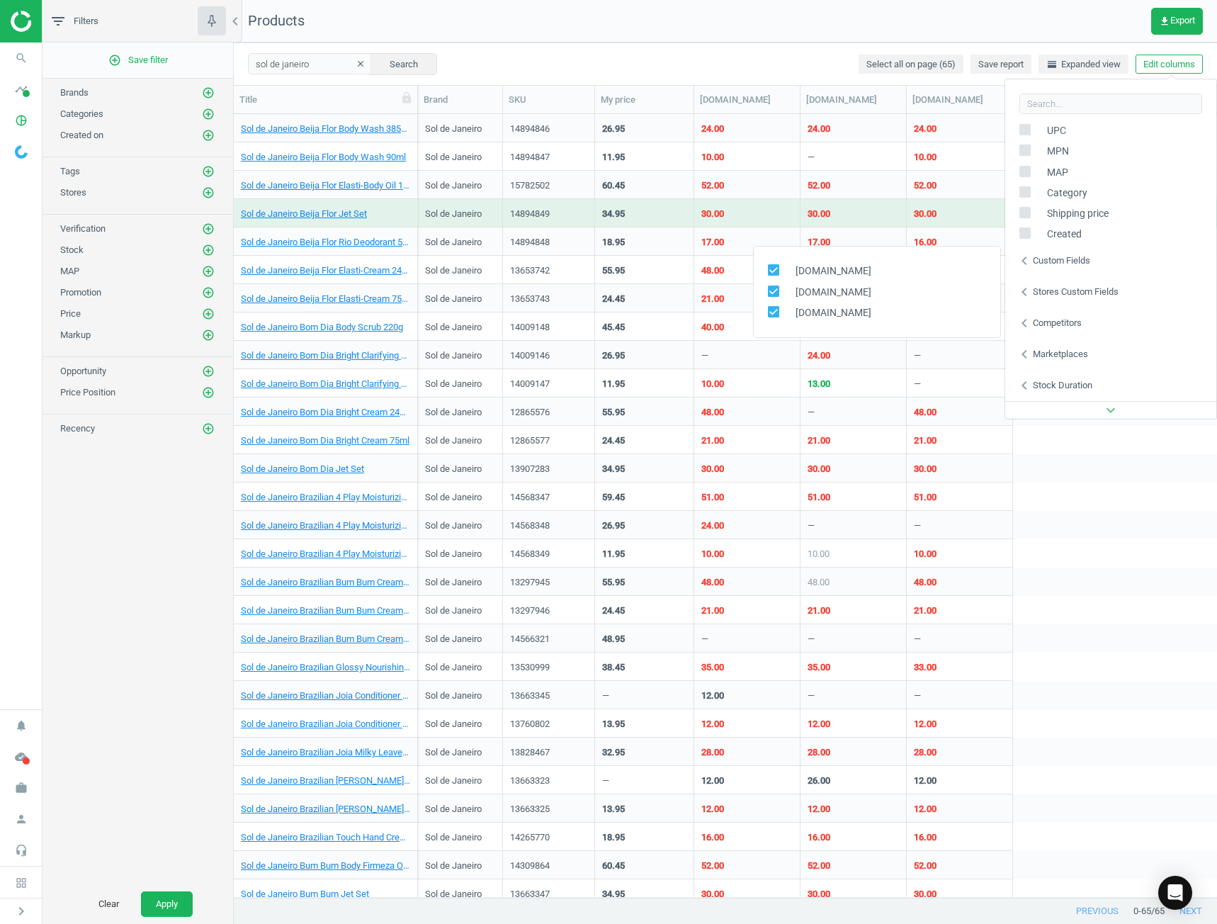
click at [1066, 350] on div "Marketplaces" at bounding box center [1060, 354] width 55 height 13
click at [781, 338] on label at bounding box center [778, 343] width 21 height 13
click at [778, 338] on input "checkbox" at bounding box center [773, 342] width 9 height 9
checkbox input "true"
click at [167, 586] on div "add_circle_outline Save filter Brands add_circle_outline Categories add_circle_…" at bounding box center [138, 464] width 191 height 842
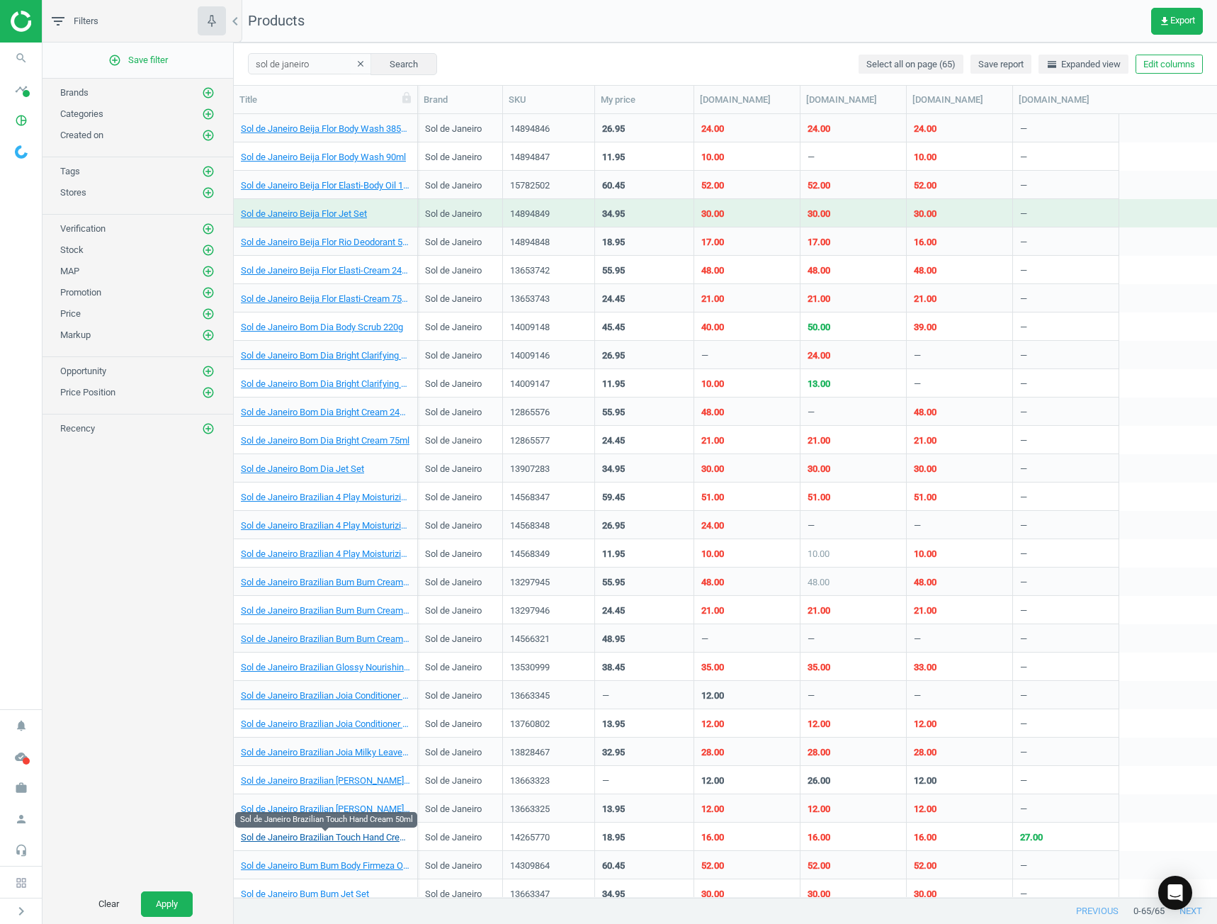
click at [318, 840] on link "Sol de Janeiro Brazilian Touch Hand Cream 50ml" at bounding box center [325, 837] width 169 height 13
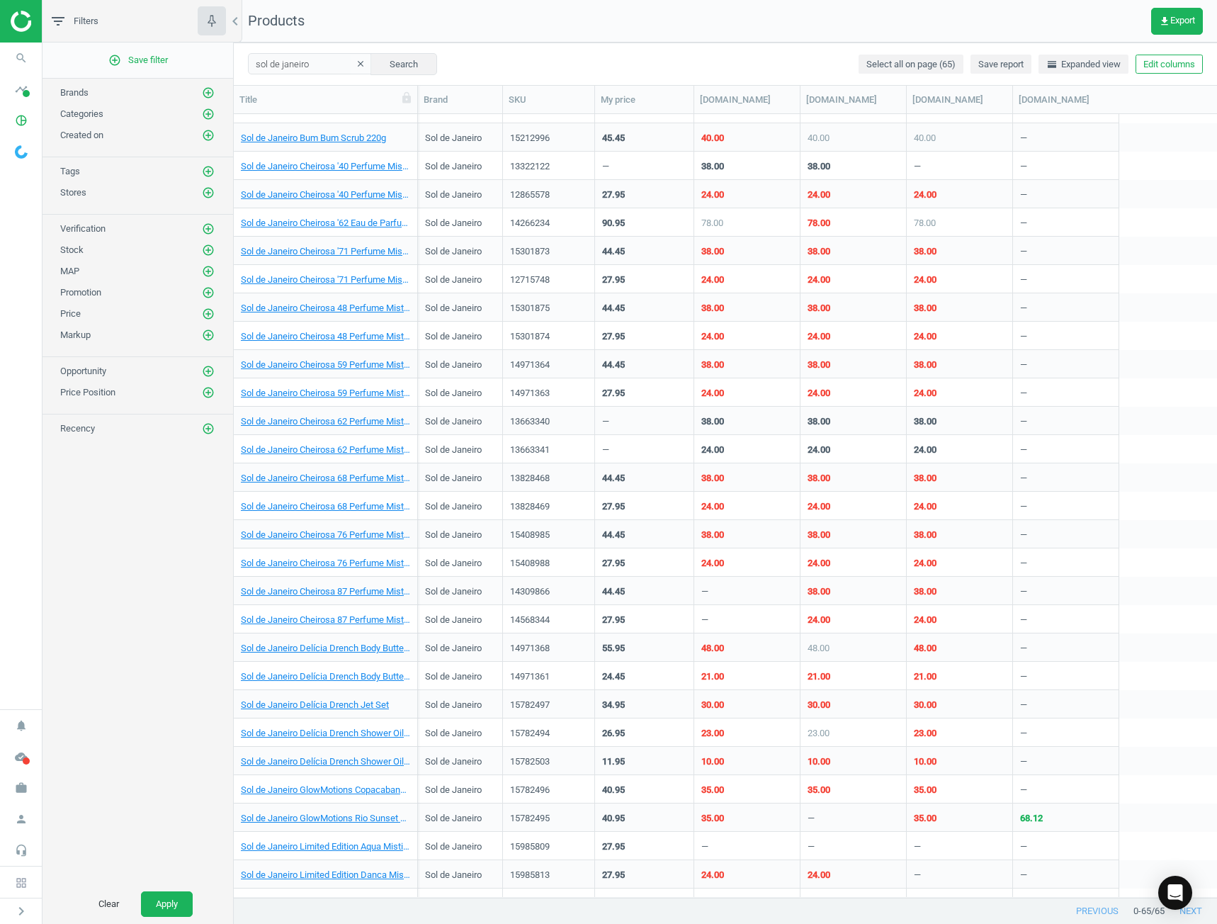
scroll to position [1059, 0]
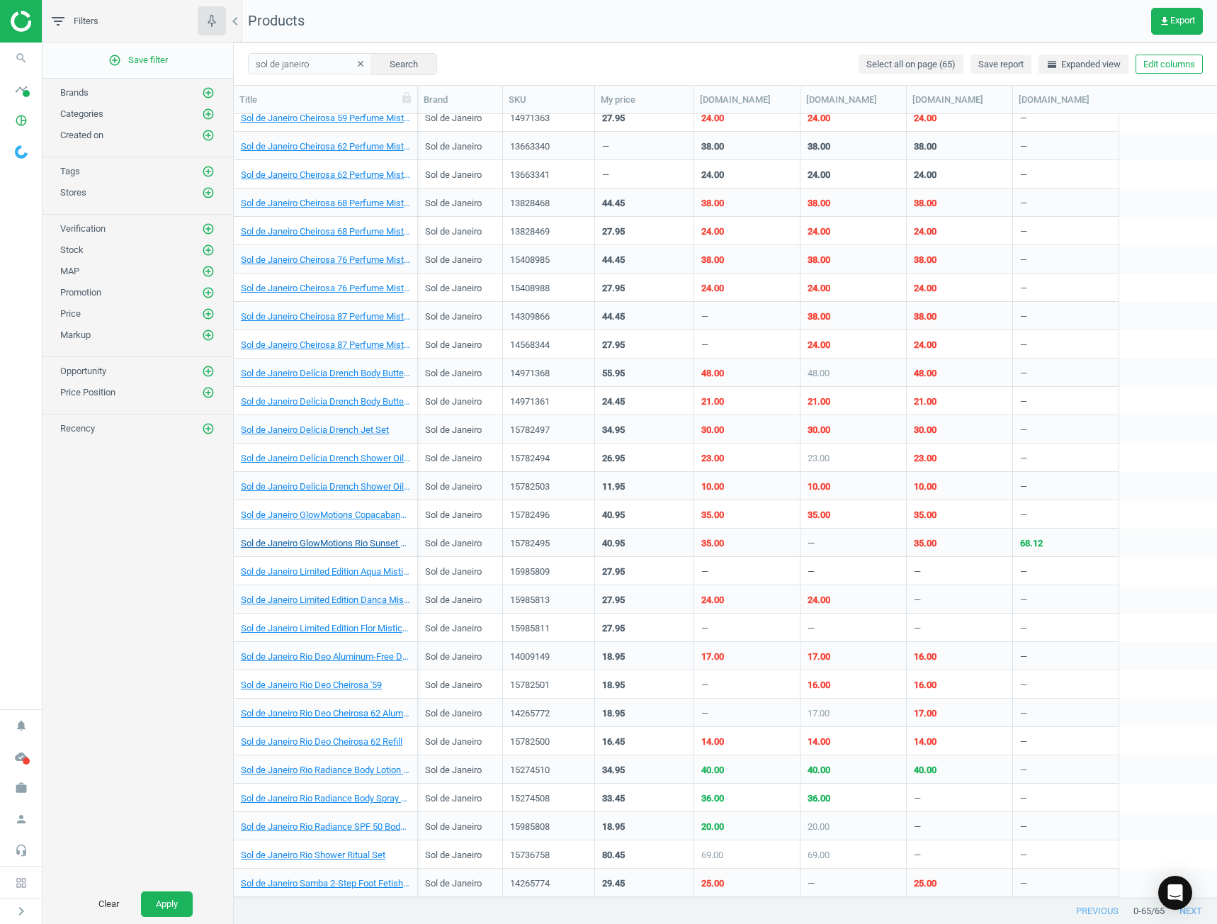
click at [315, 555] on div "Sol de Janeiro GlowMotions Rio Sunset Bronze Glow Oil 75ml" at bounding box center [326, 543] width 184 height 28
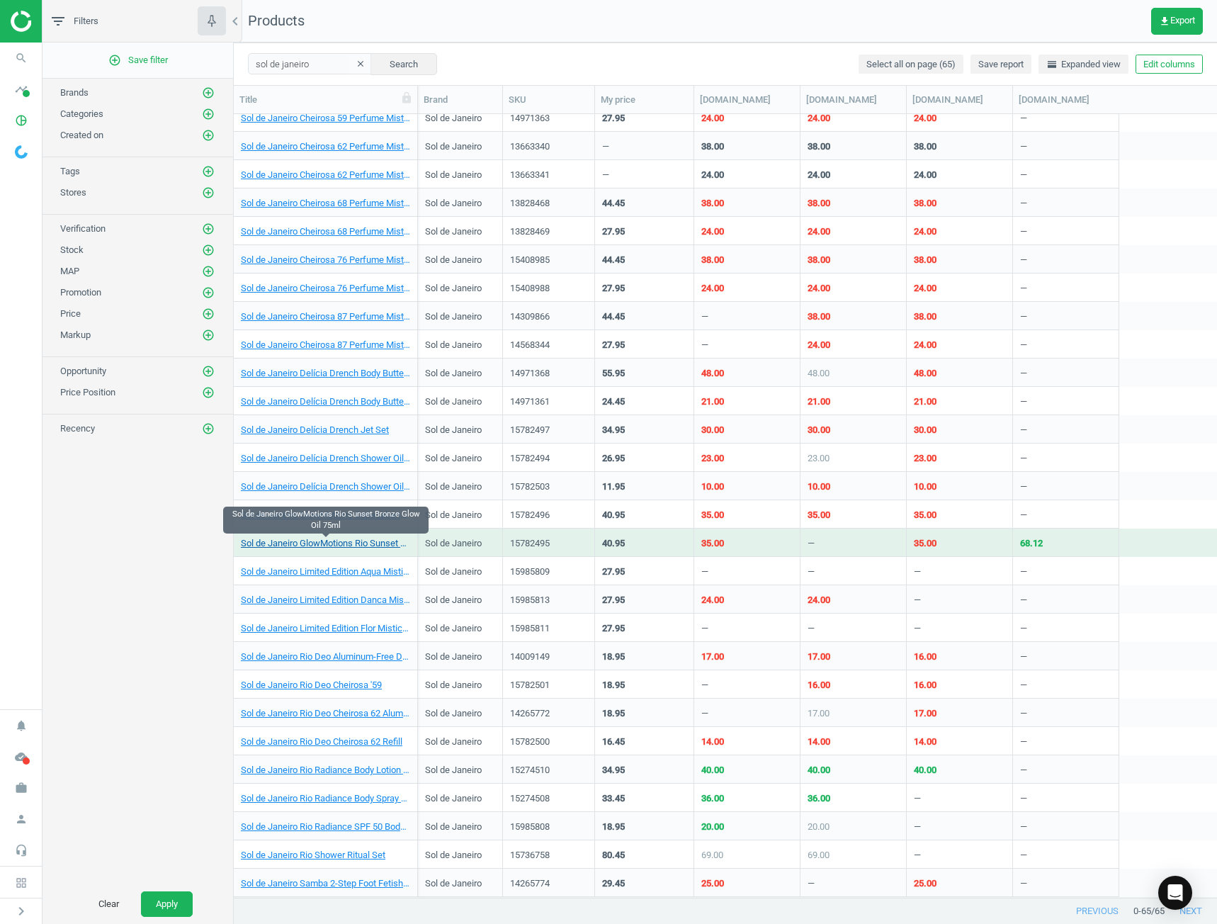
click at [317, 549] on link "Sol de Janeiro GlowMotions Rio Sunset Bronze Glow Oil 75ml" at bounding box center [325, 543] width 169 height 13
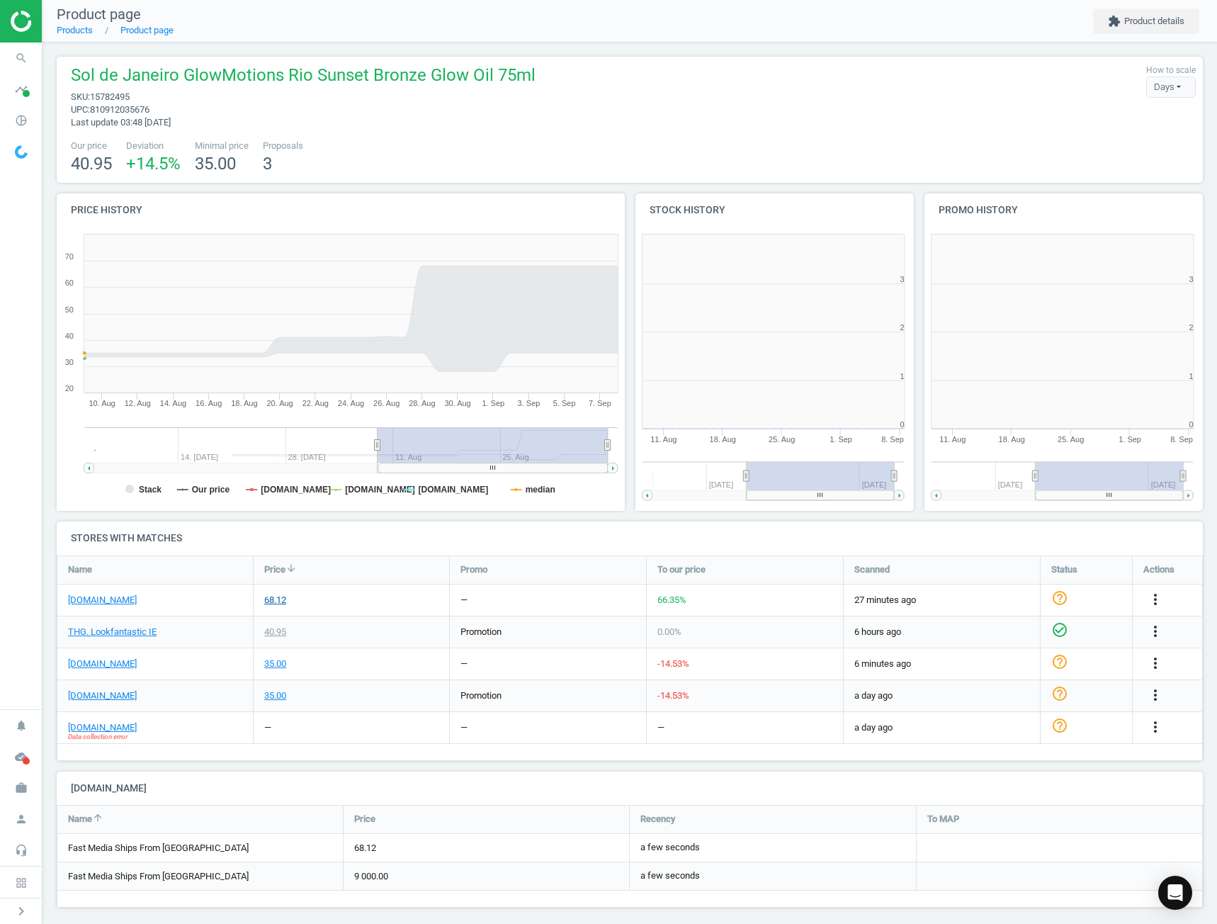
scroll to position [305, 298]
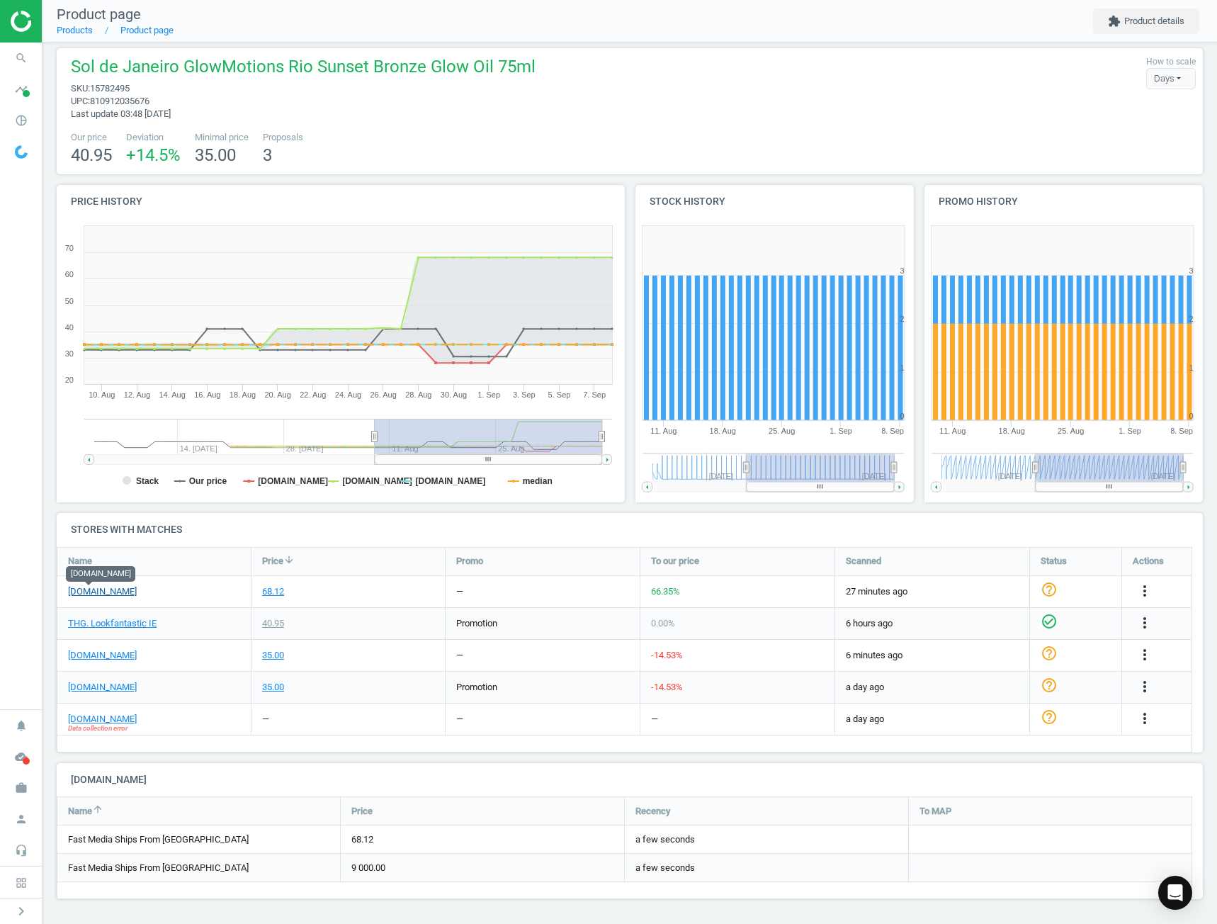
click at [98, 592] on link "amazon.ie" at bounding box center [102, 591] width 69 height 13
drag, startPoint x: 40, startPoint y: 129, endPoint x: 61, endPoint y: 128, distance: 20.6
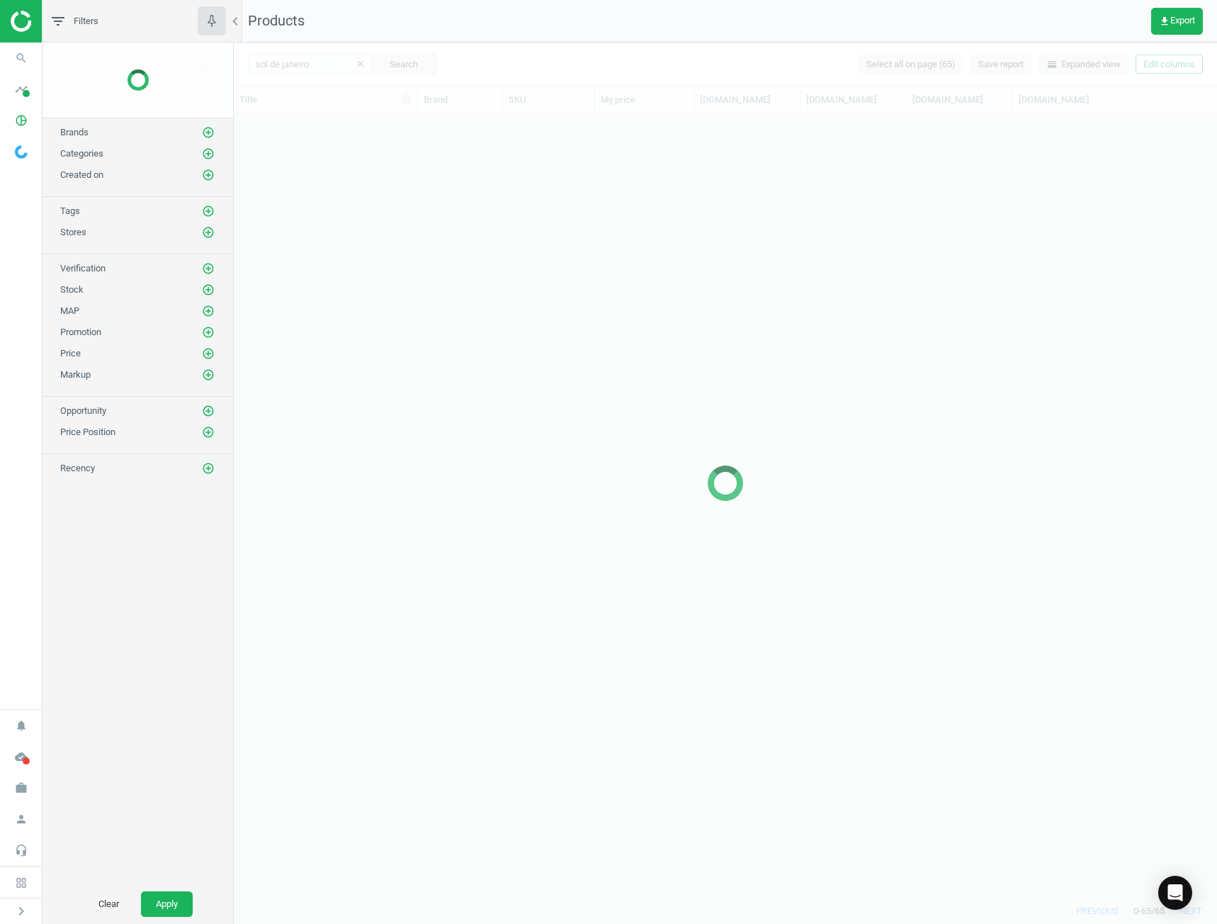
scroll to position [719, 0]
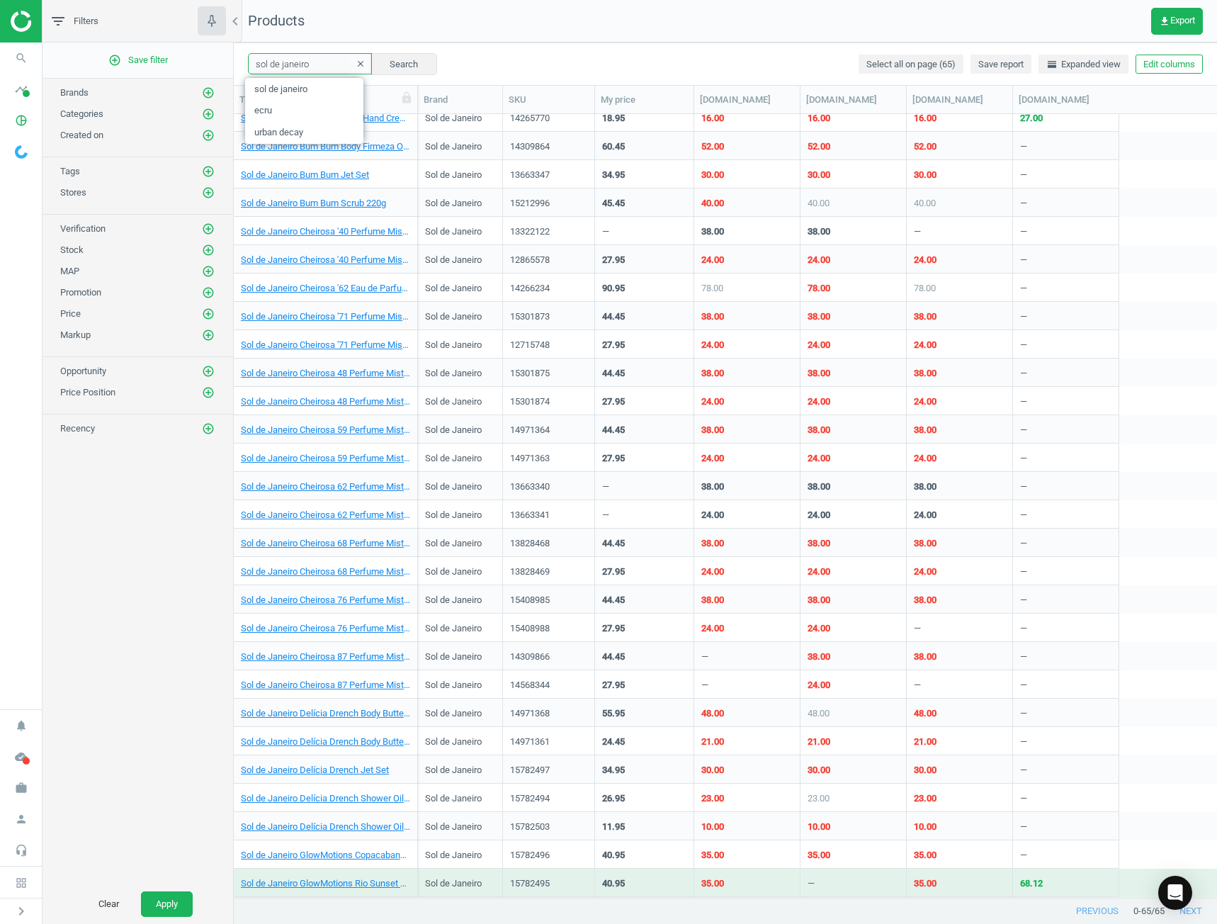
click at [328, 57] on input "sol de janeiro" at bounding box center [310, 63] width 124 height 21
type input "olaplex"
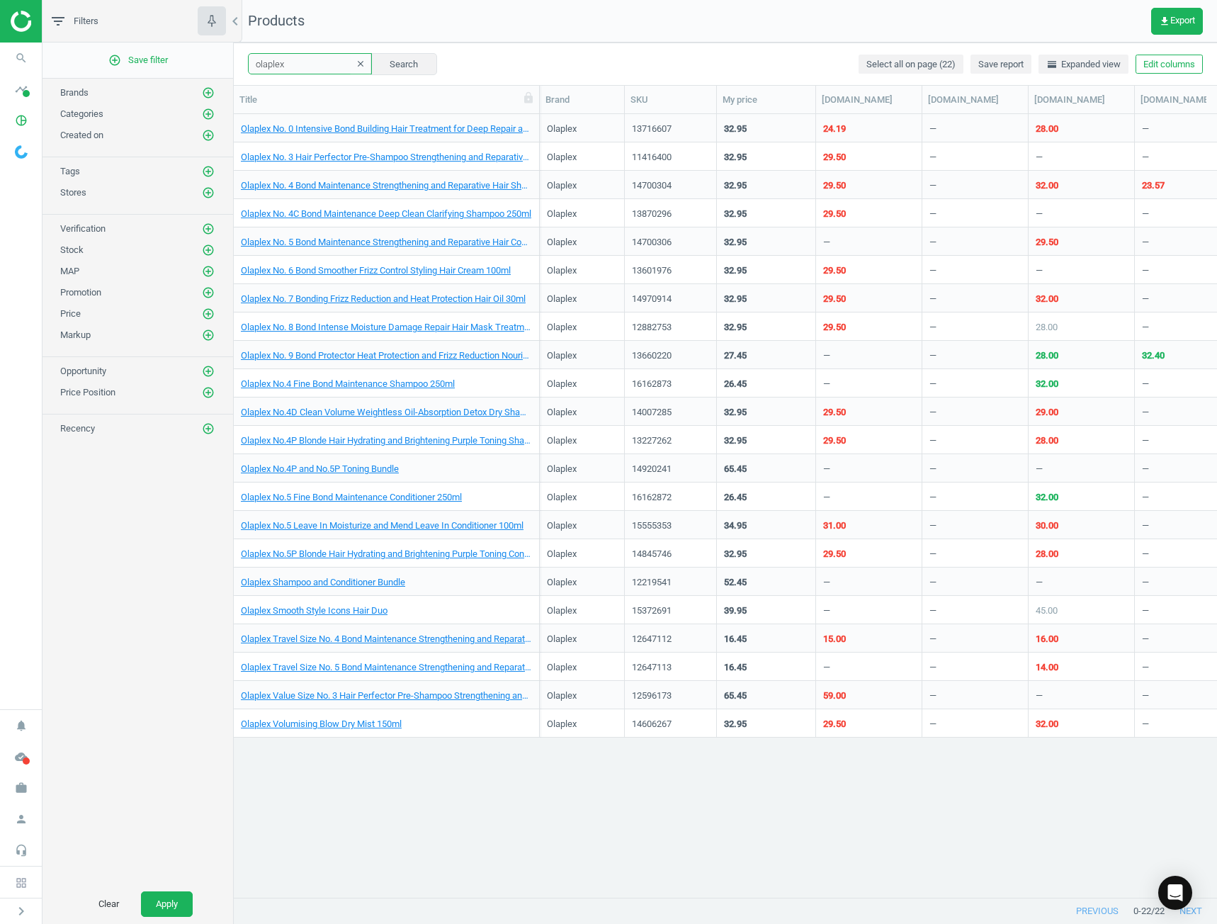
scroll to position [762, 973]
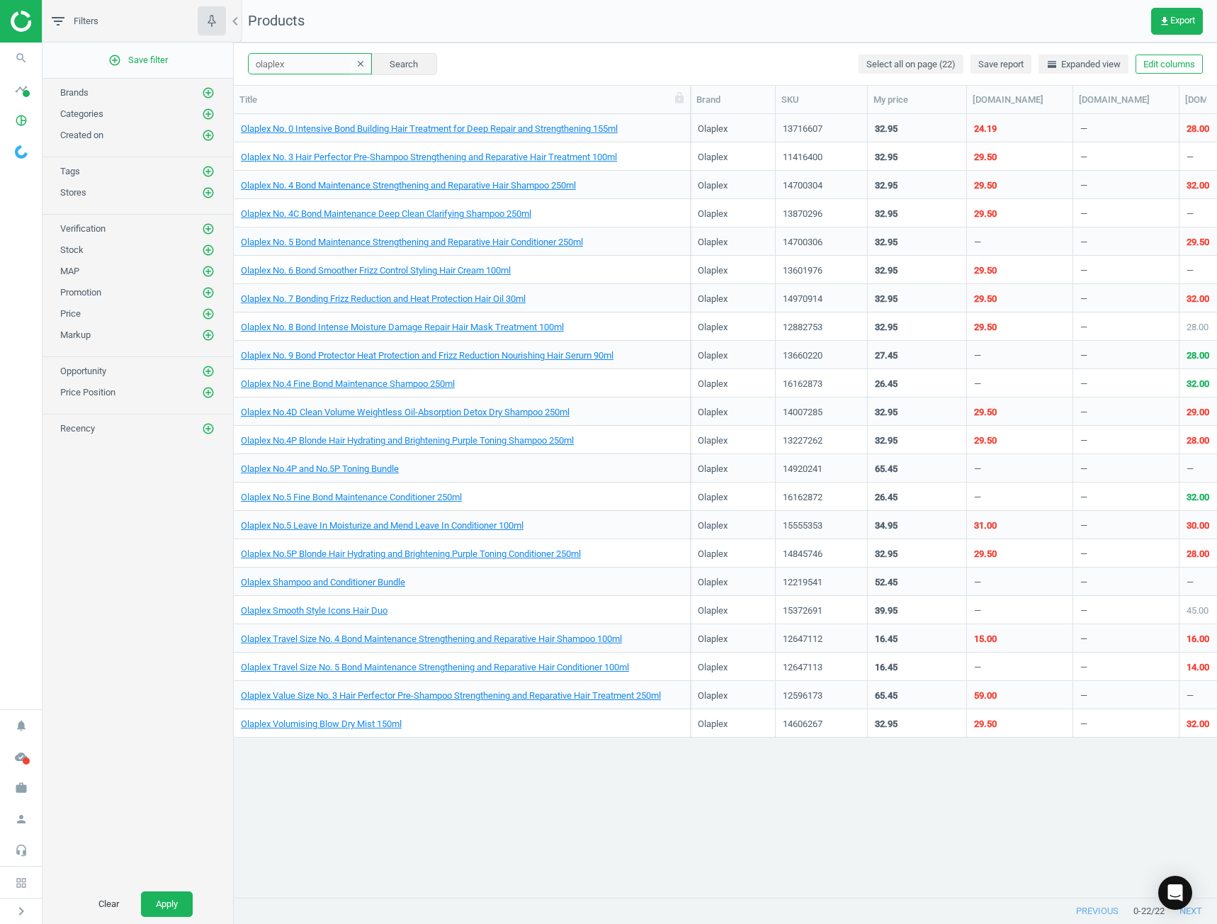
drag, startPoint x: 418, startPoint y: 110, endPoint x: 691, endPoint y: 161, distance: 277.5
click at [691, 161] on div "Title Brand SKU My price brownthomas.com boots.ie spacenk.com amazon.ie Olaplex…" at bounding box center [725, 492] width 983 height 813
click at [463, 152] on link "Olaplex No. 3 Hair Perfector Pre-Shampoo Strengthening and Reparative Hair Trea…" at bounding box center [429, 157] width 376 height 13
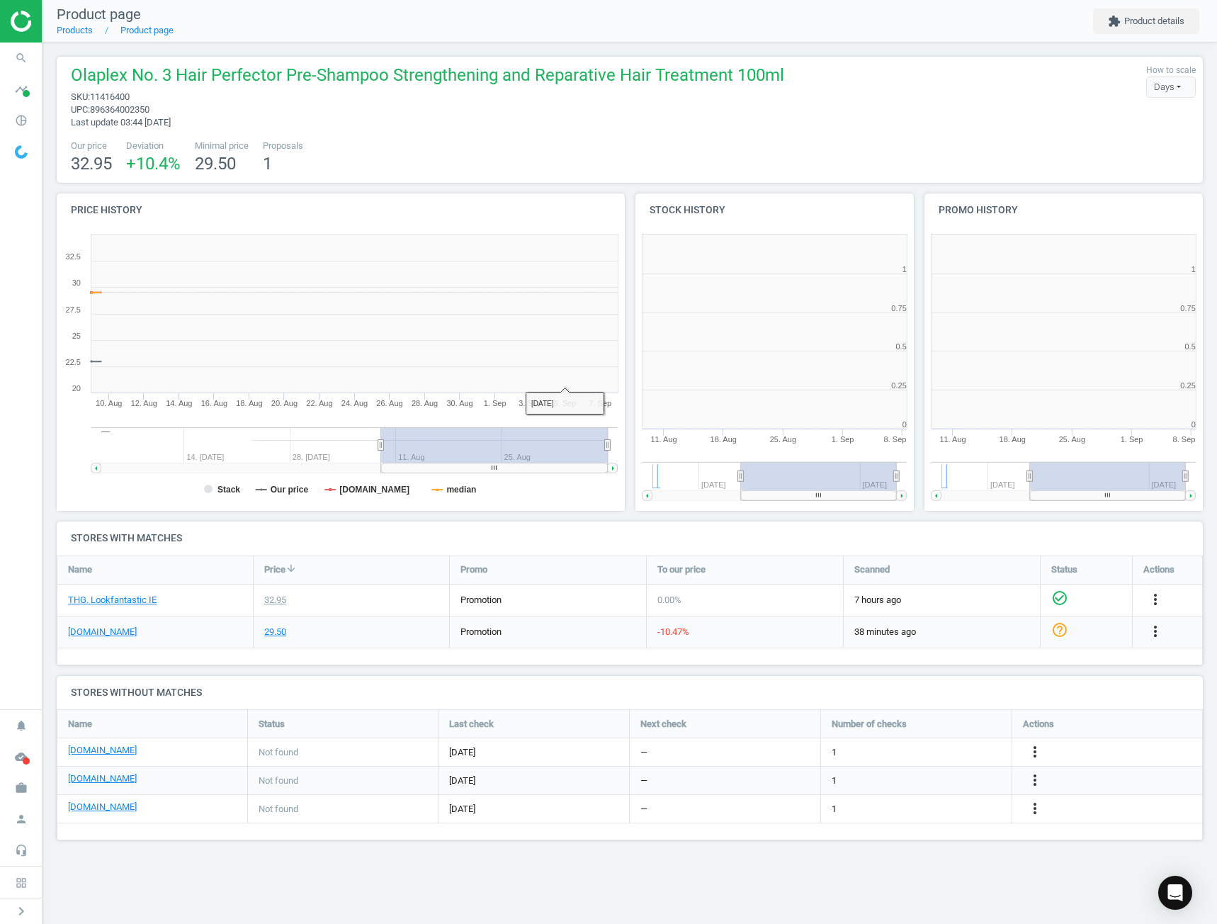
scroll to position [305, 301]
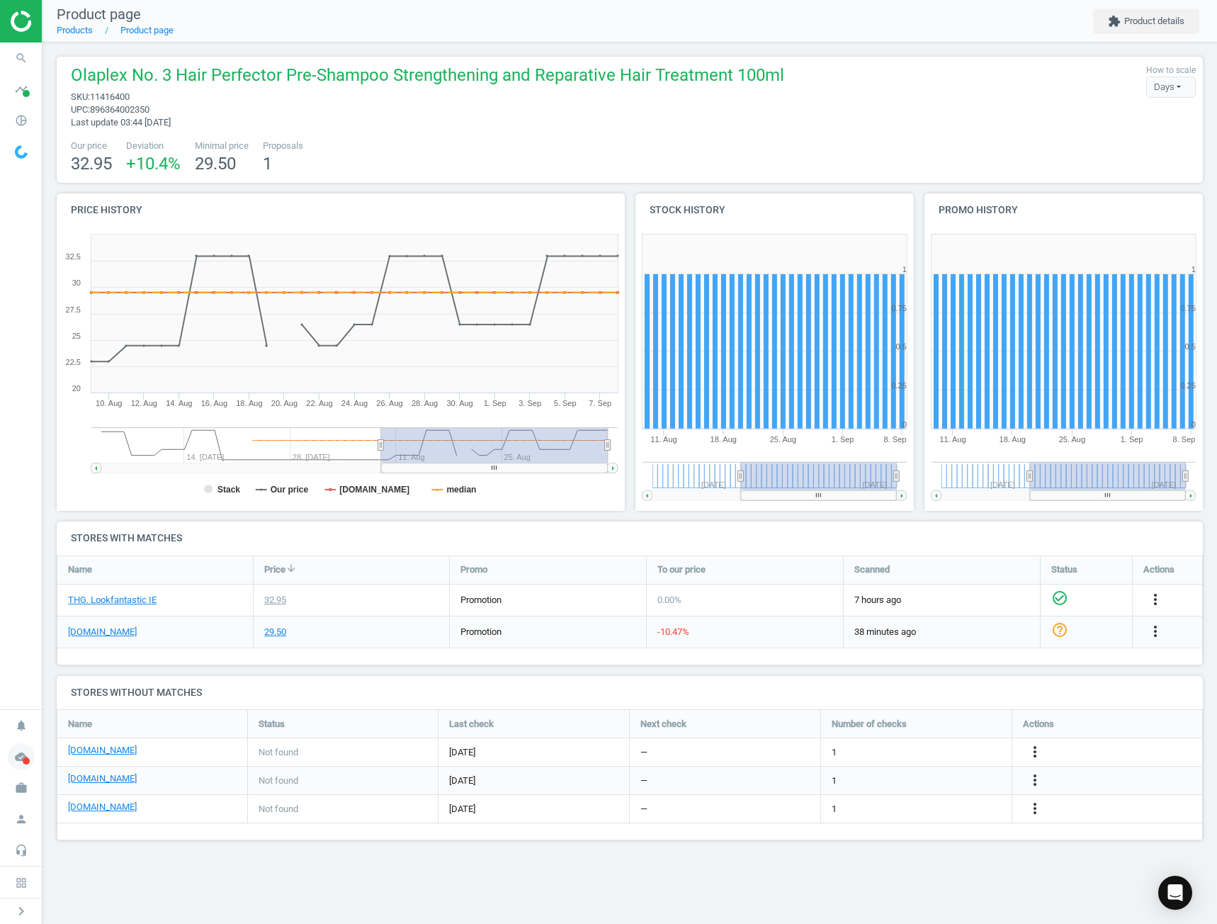
click at [23, 754] on icon "cloud_done" at bounding box center [21, 756] width 27 height 27
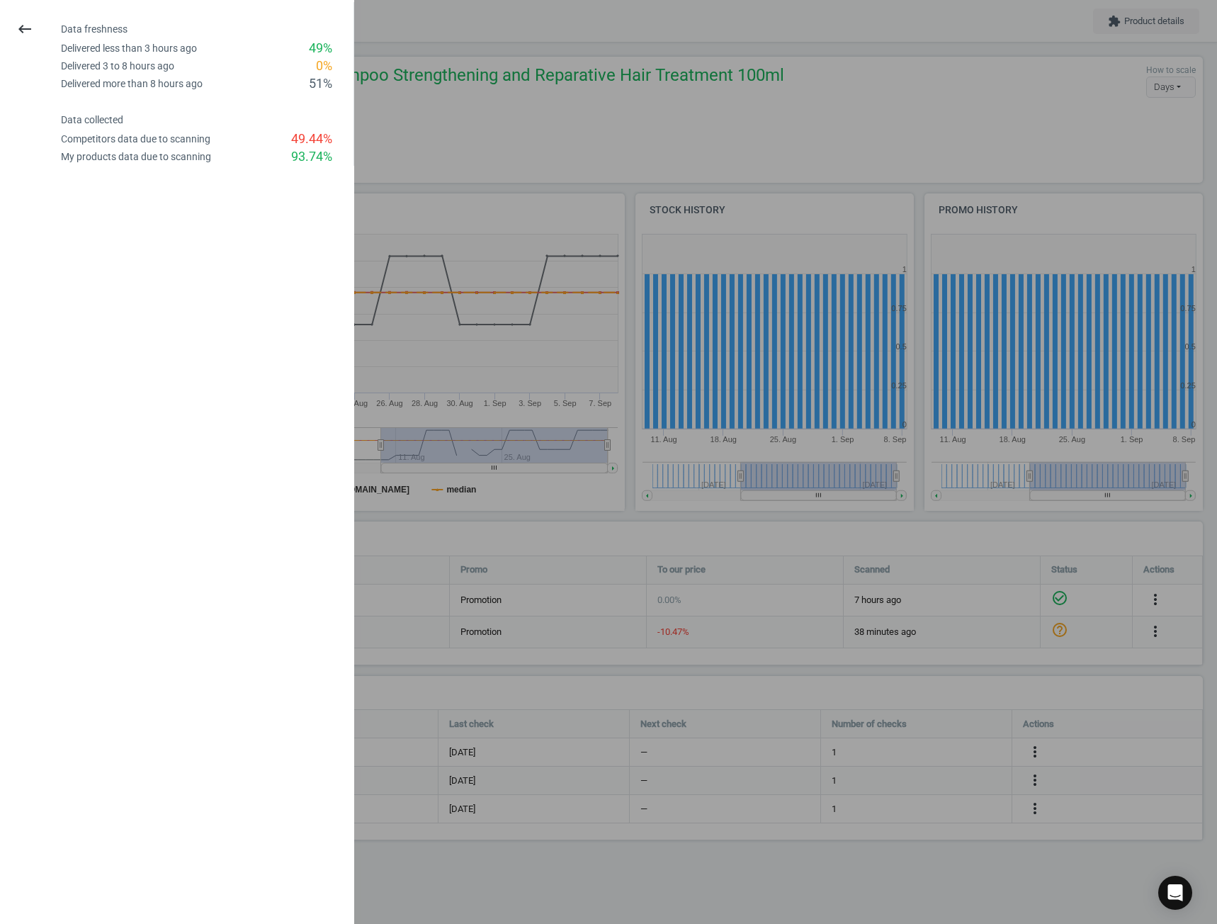
click at [615, 872] on div at bounding box center [608, 462] width 1217 height 924
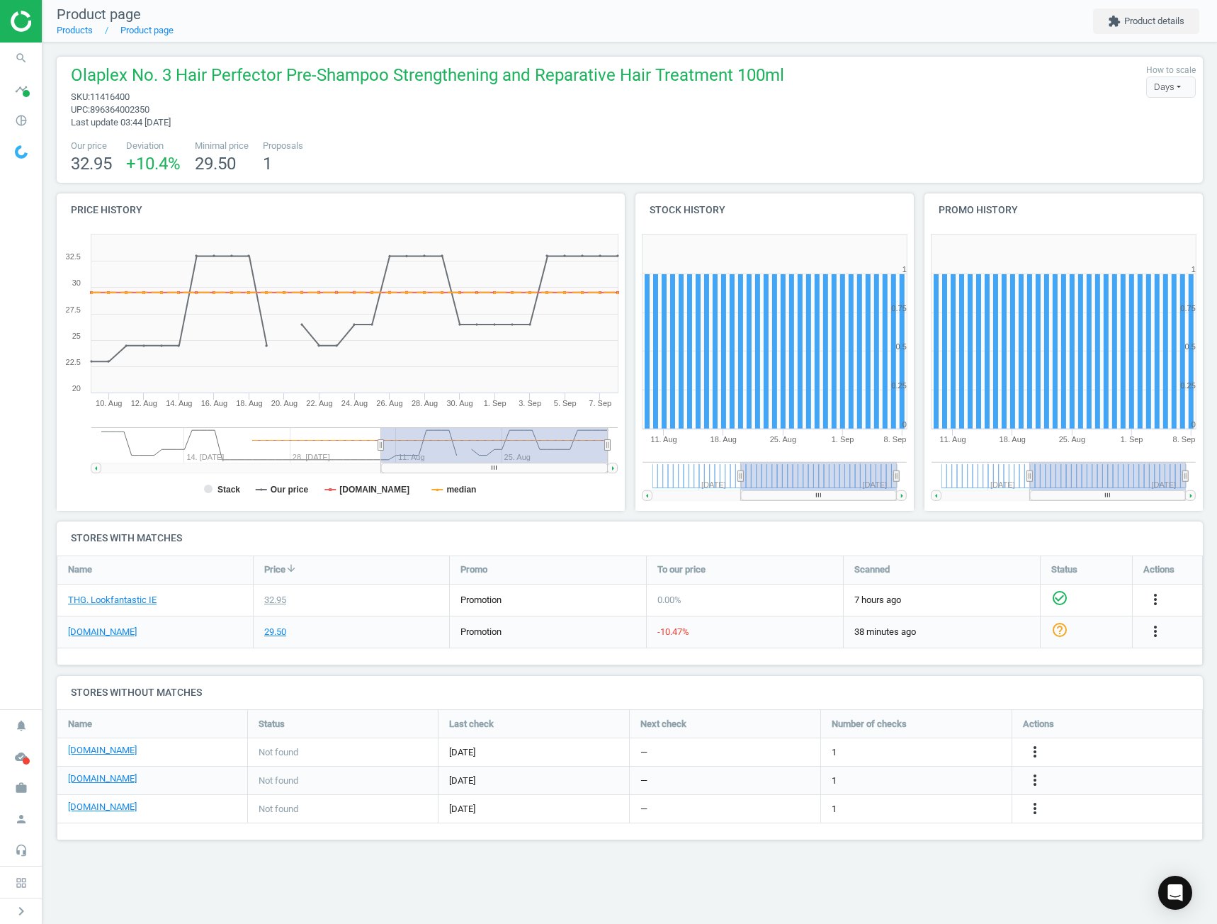
click at [908, 845] on div "Olaplex No. 3 Hair Perfector Pre-Shampoo Strengthening and Reparative Hair Trea…" at bounding box center [630, 454] width 1175 height 823
click at [1041, 777] on icon "more_vert" at bounding box center [1035, 780] width 17 height 17
click at [929, 776] on link "Edit URL/product option" at bounding box center [924, 780] width 194 height 22
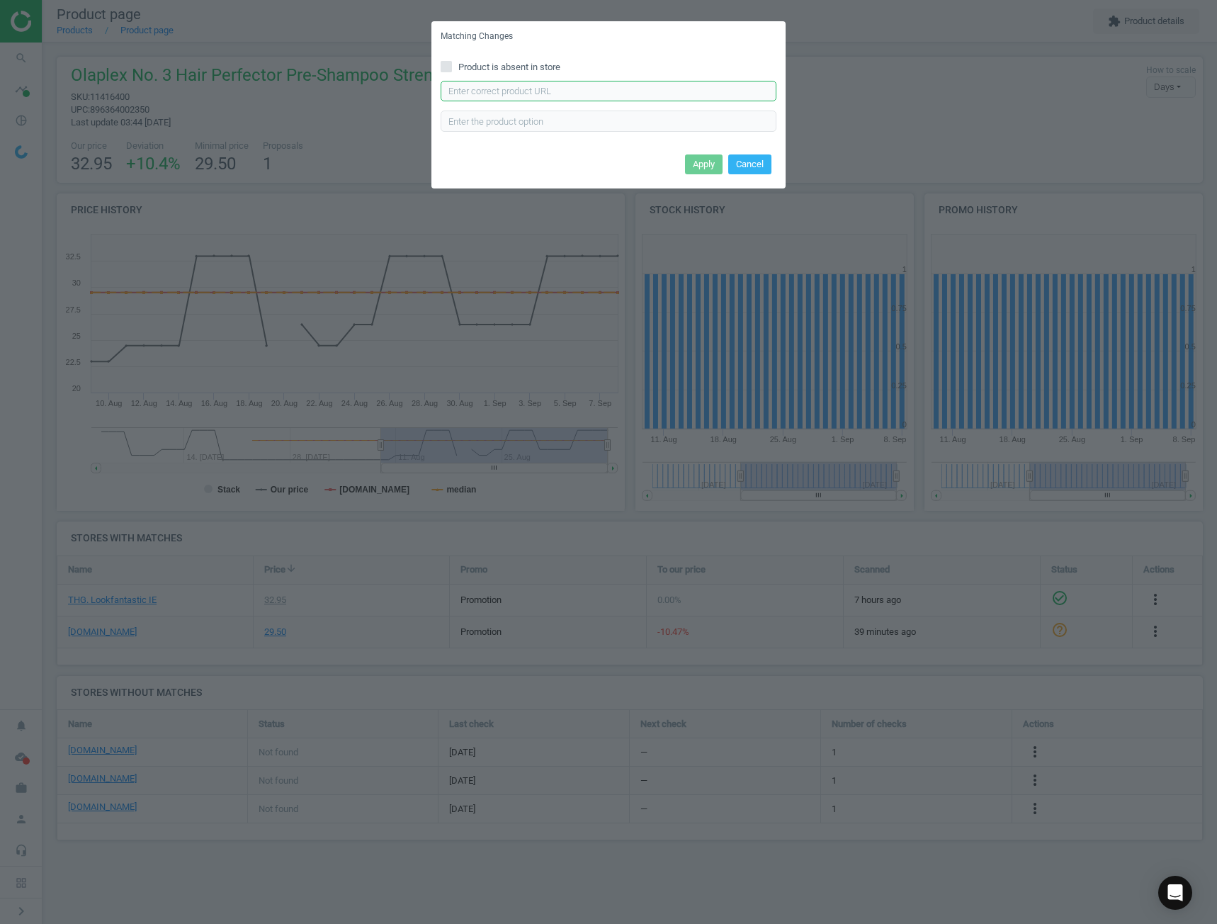
click at [565, 81] on input "text" at bounding box center [609, 91] width 336 height 21
paste input "https://www.spacenk.com/ie/no.3-hair-perfector-MUK200037962.html"
type input "https://www.spacenk.com/ie/no.3-hair-perfector-MUK200037962.html"
type input "100ML"
click at [703, 162] on button "Apply" at bounding box center [704, 164] width 38 height 20
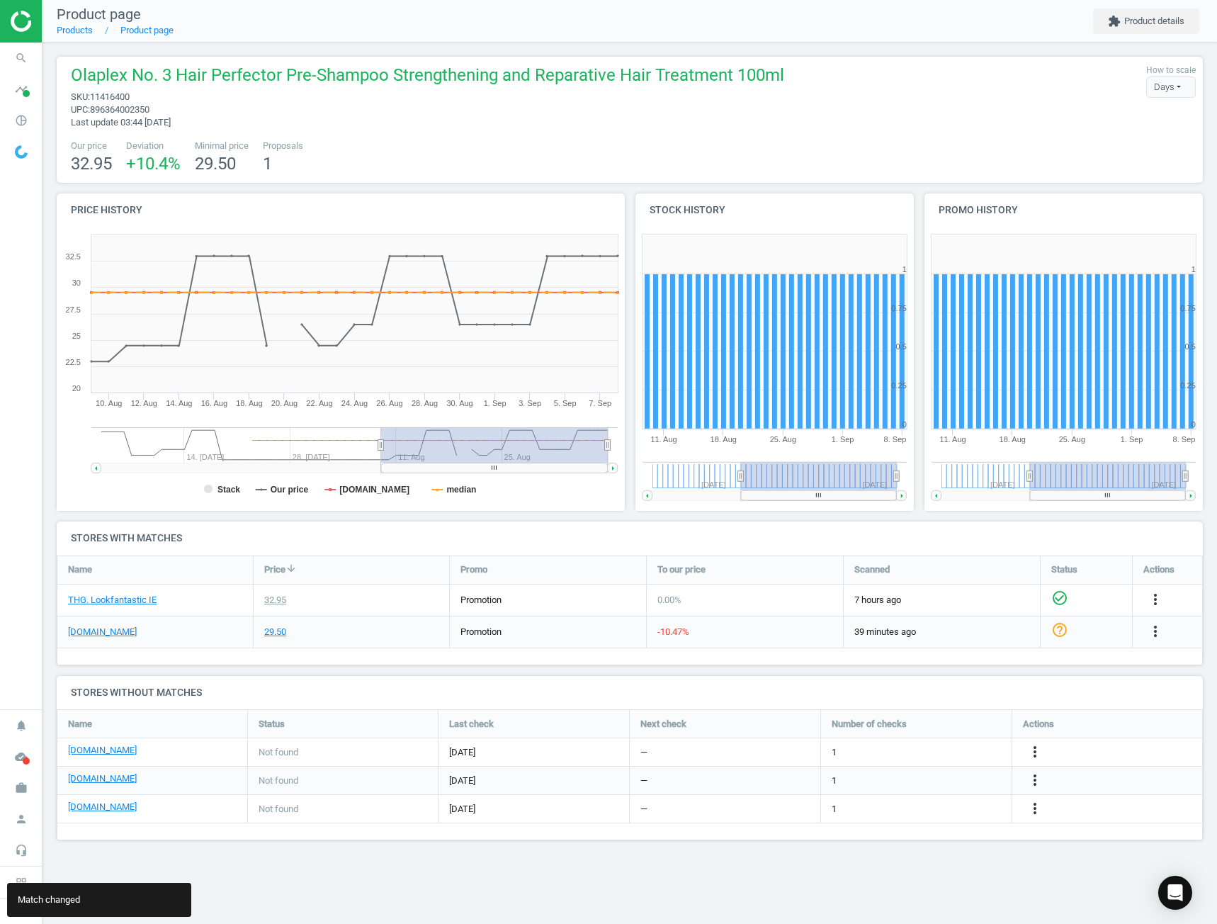
click at [563, 876] on div "Product page Products Product page extension Product details Olaplex No. 3 Hair…" at bounding box center [630, 462] width 1175 height 924
click at [1026, 883] on div "Product page Products Product page extension Product details Olaplex No. 3 Hair…" at bounding box center [630, 462] width 1175 height 924
